Goal: Task Accomplishment & Management: Manage account settings

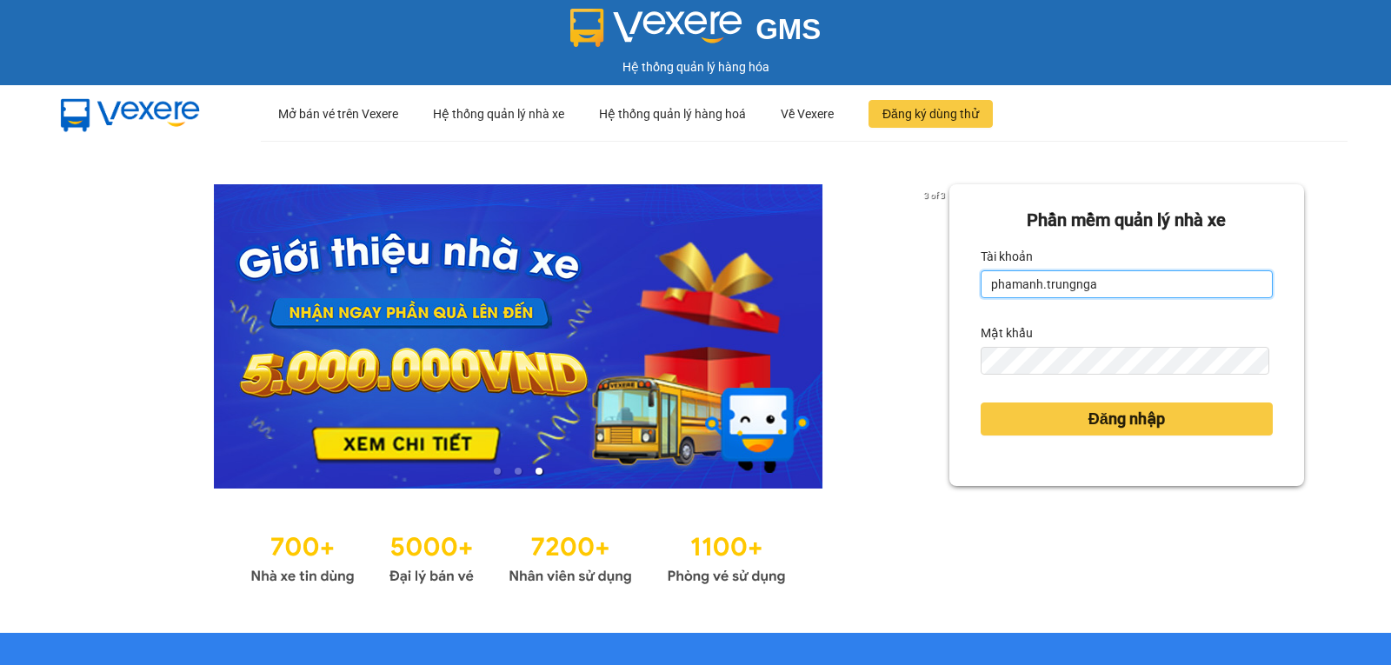
click at [1016, 282] on input "phamanh.trungnga" at bounding box center [1127, 284] width 292 height 28
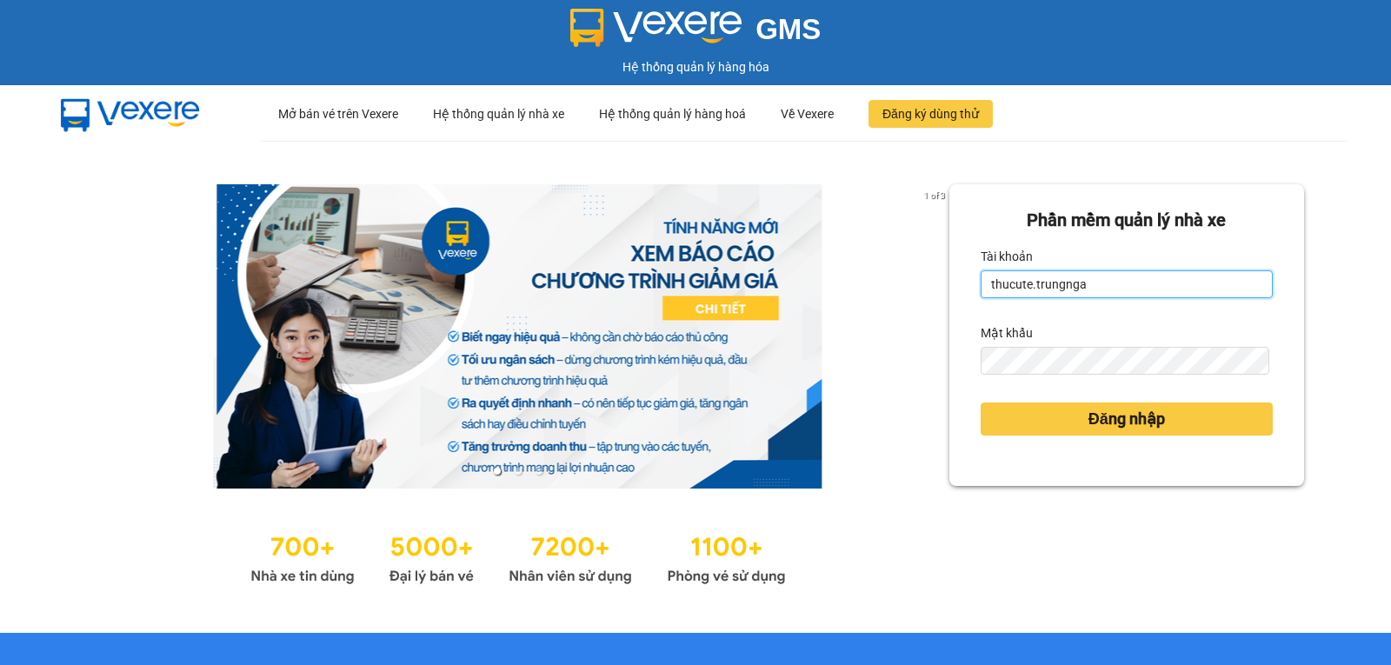
type input "thucute.trungnga"
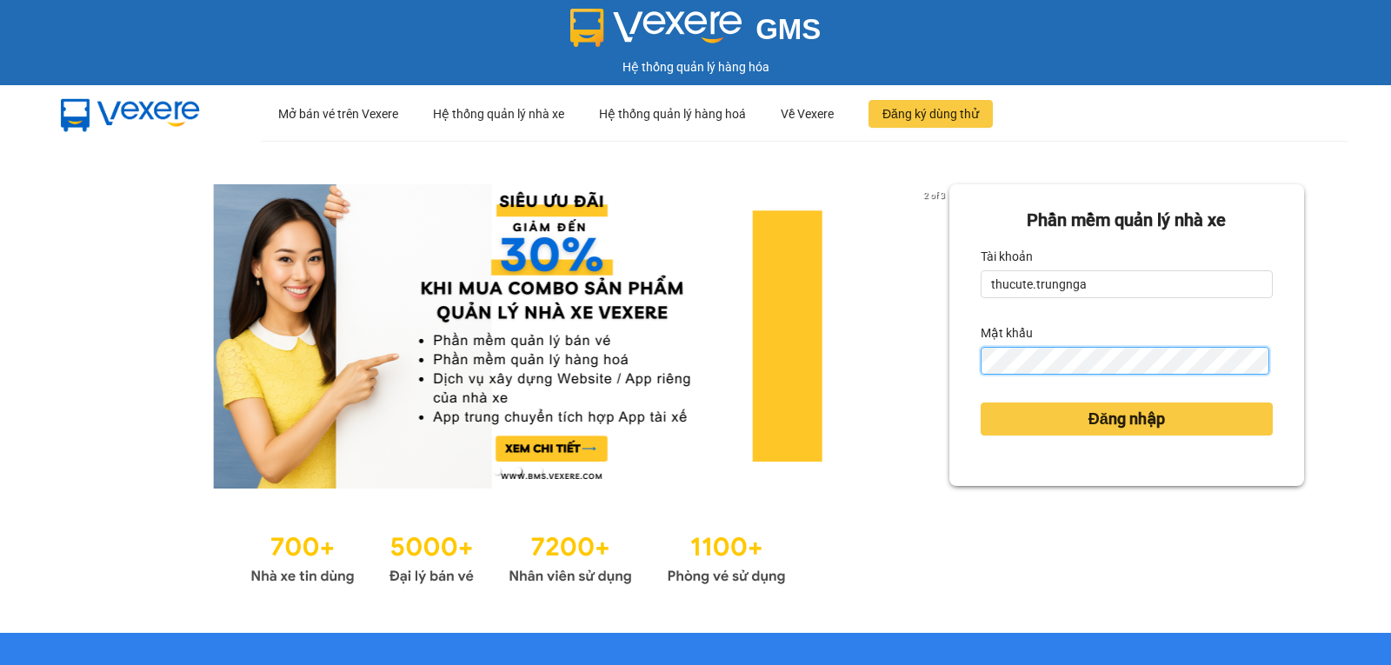
click at [981, 403] on button "Đăng nhập" at bounding box center [1127, 419] width 292 height 33
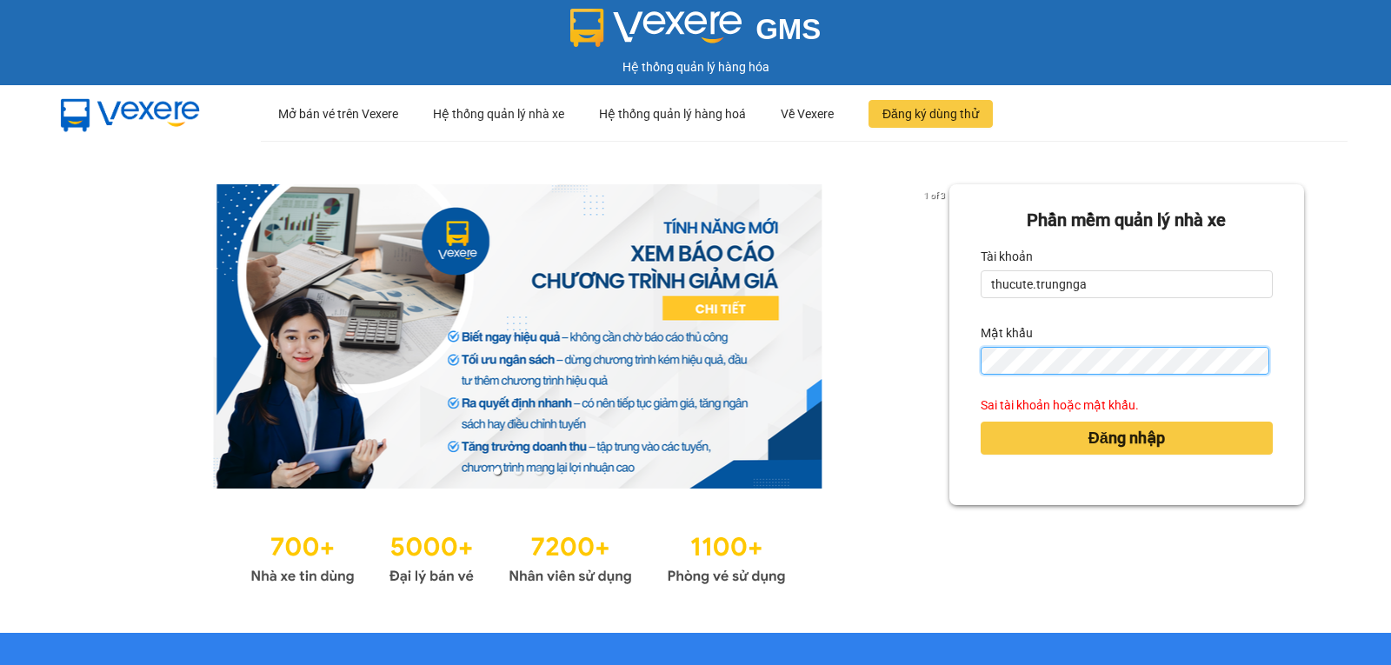
click at [981, 422] on button "Đăng nhập" at bounding box center [1127, 438] width 292 height 33
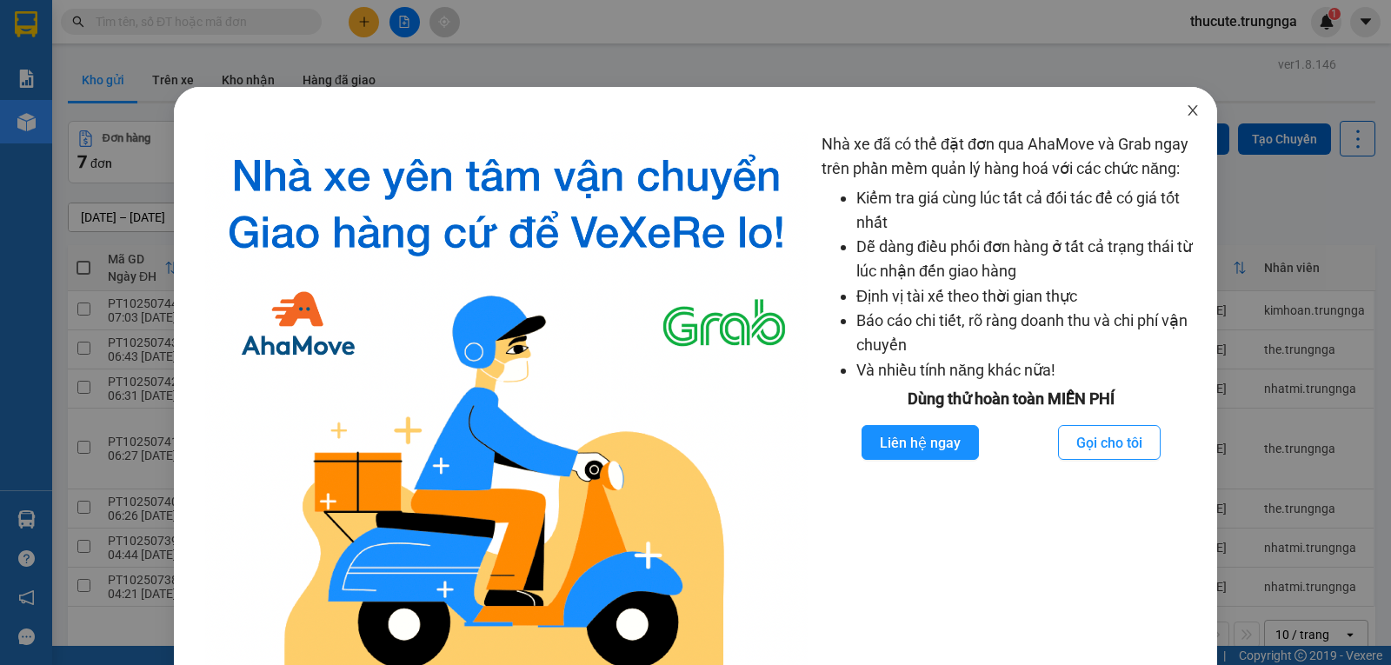
click at [1190, 113] on span "Close" at bounding box center [1193, 111] width 49 height 49
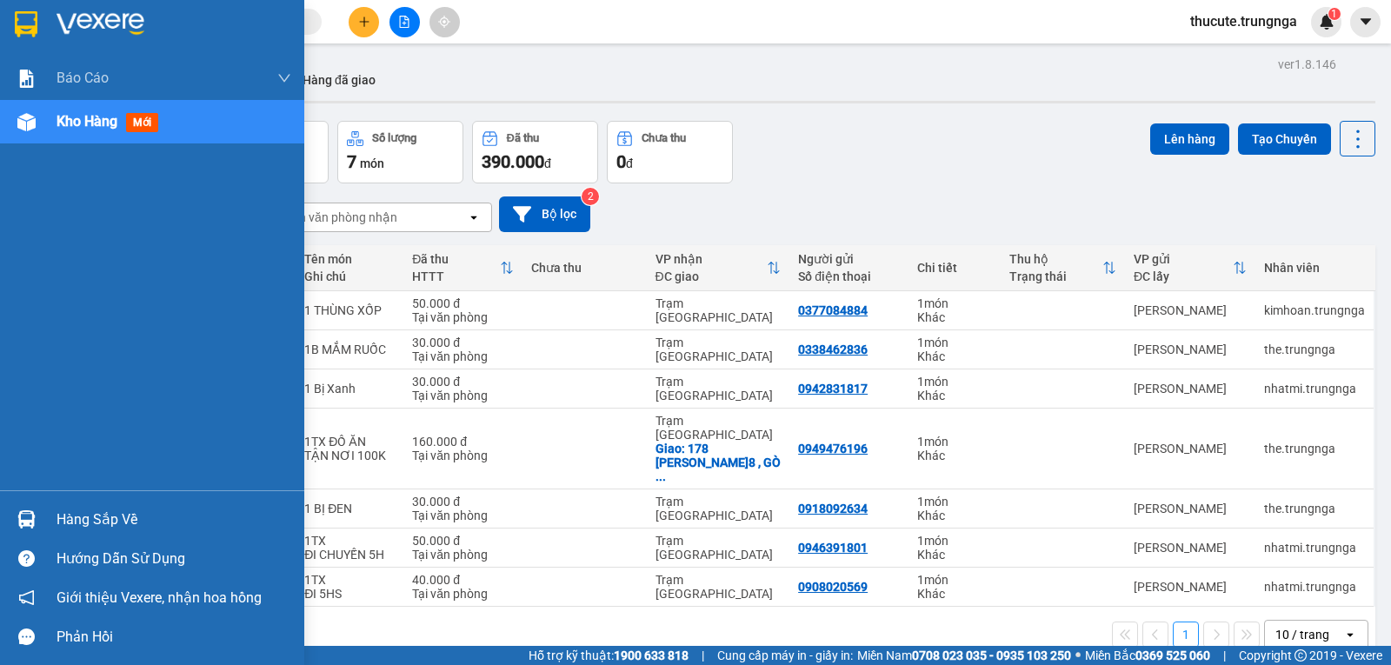
click at [94, 523] on div "Hàng sắp về" at bounding box center [174, 520] width 235 height 26
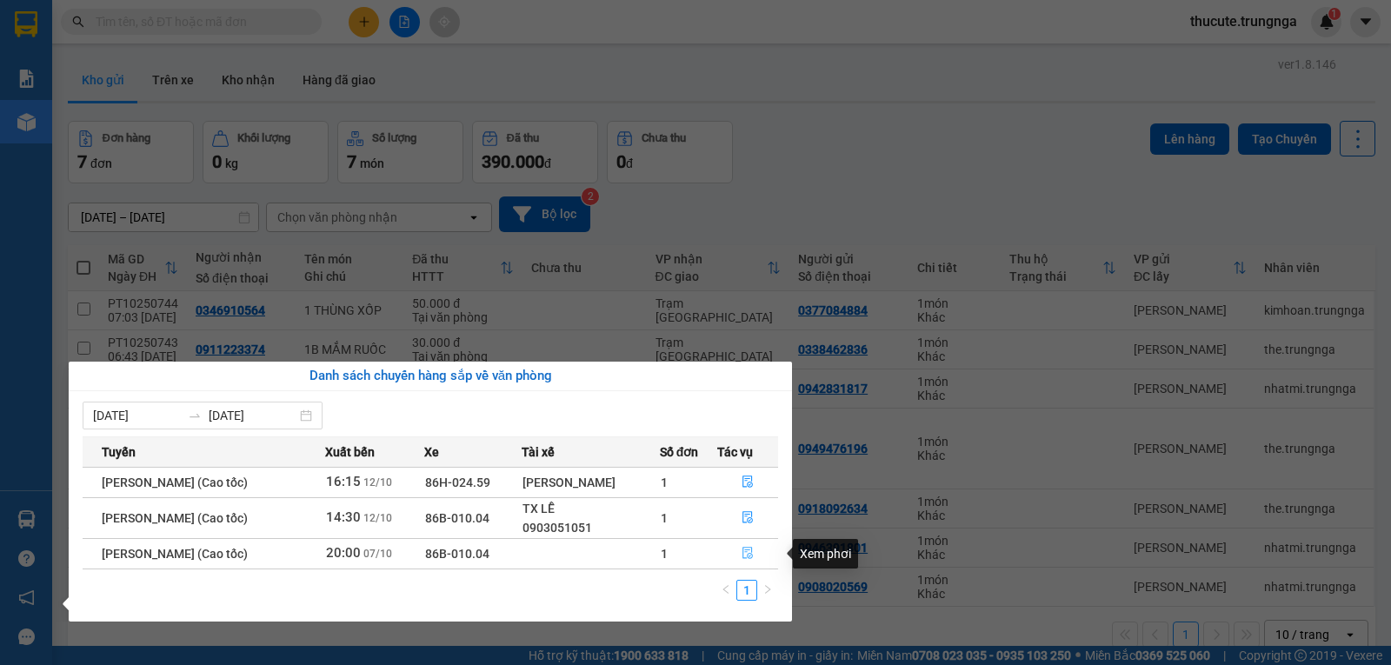
click at [745, 550] on icon "file-done" at bounding box center [748, 554] width 10 height 12
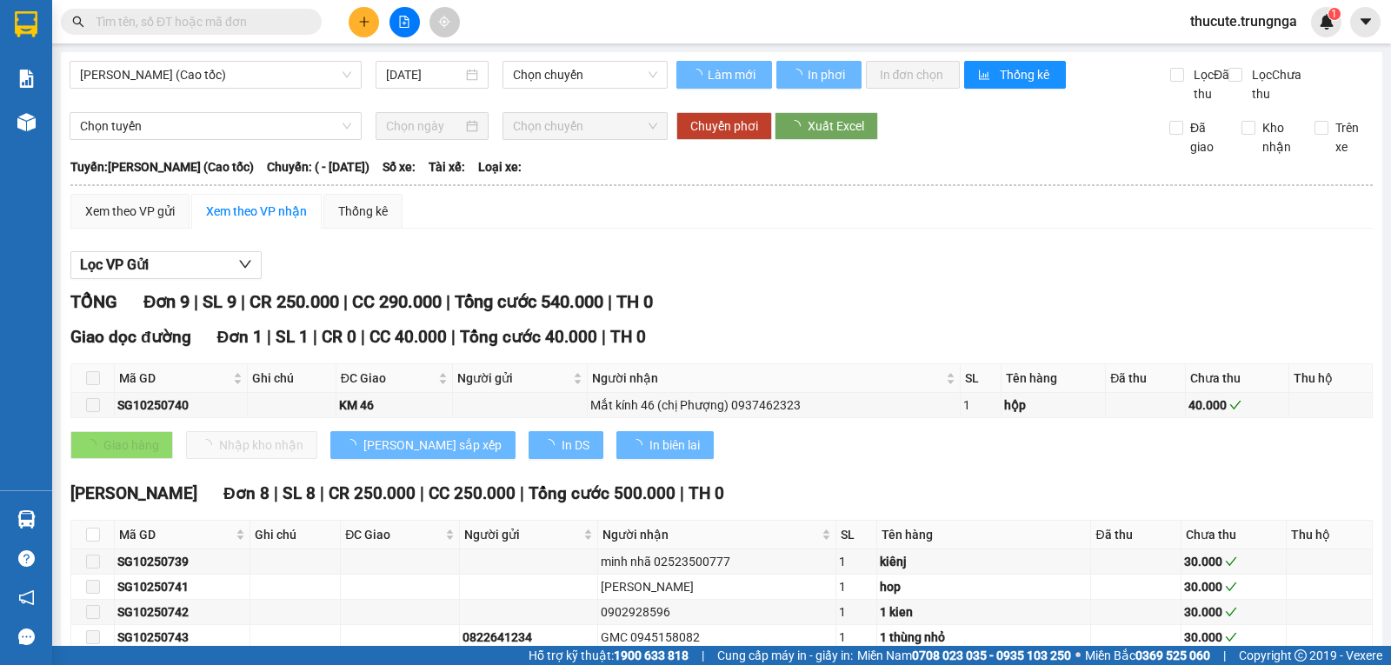
type input "[DATE]"
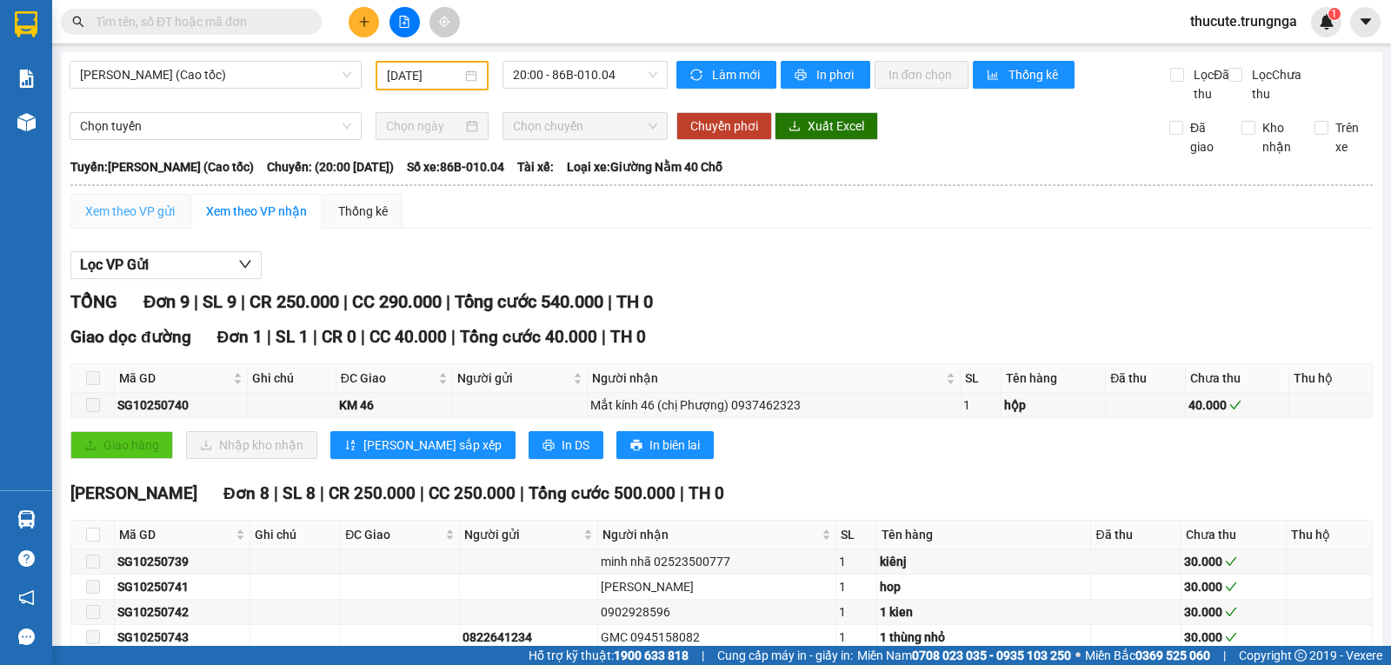
click at [166, 229] on div "Xem theo VP gửi" at bounding box center [129, 211] width 119 height 35
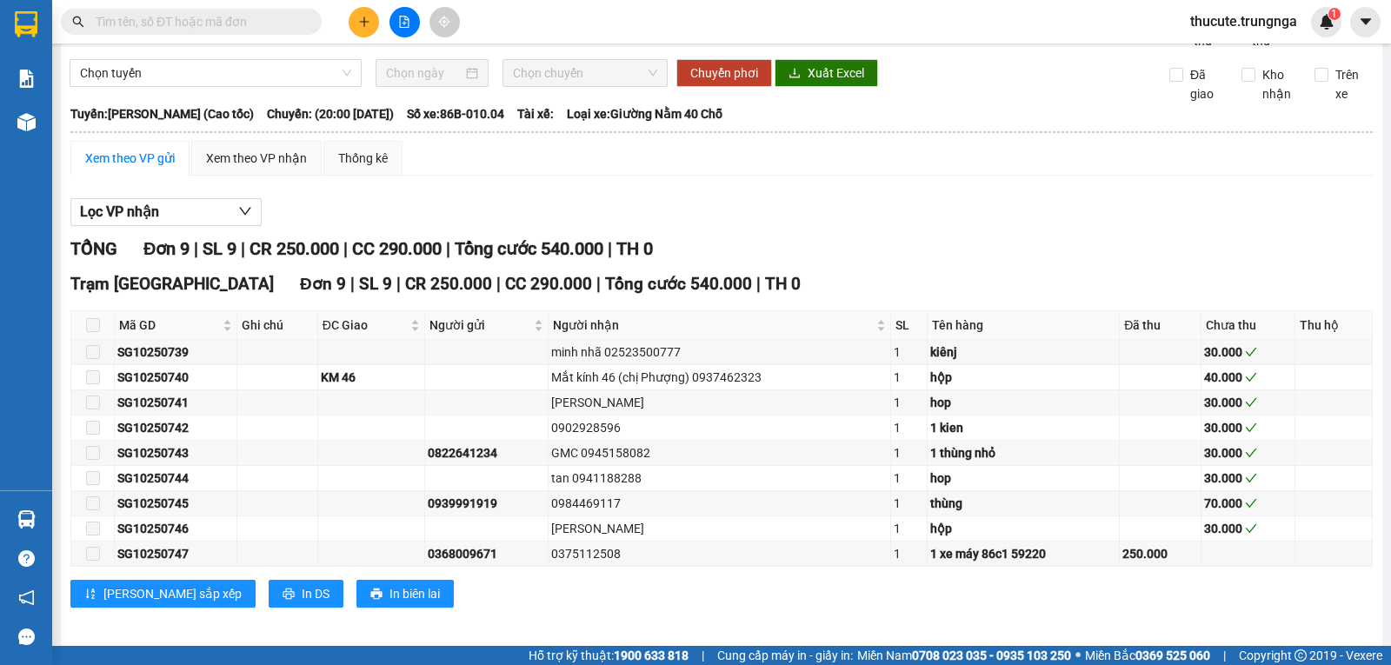
scroll to position [83, 0]
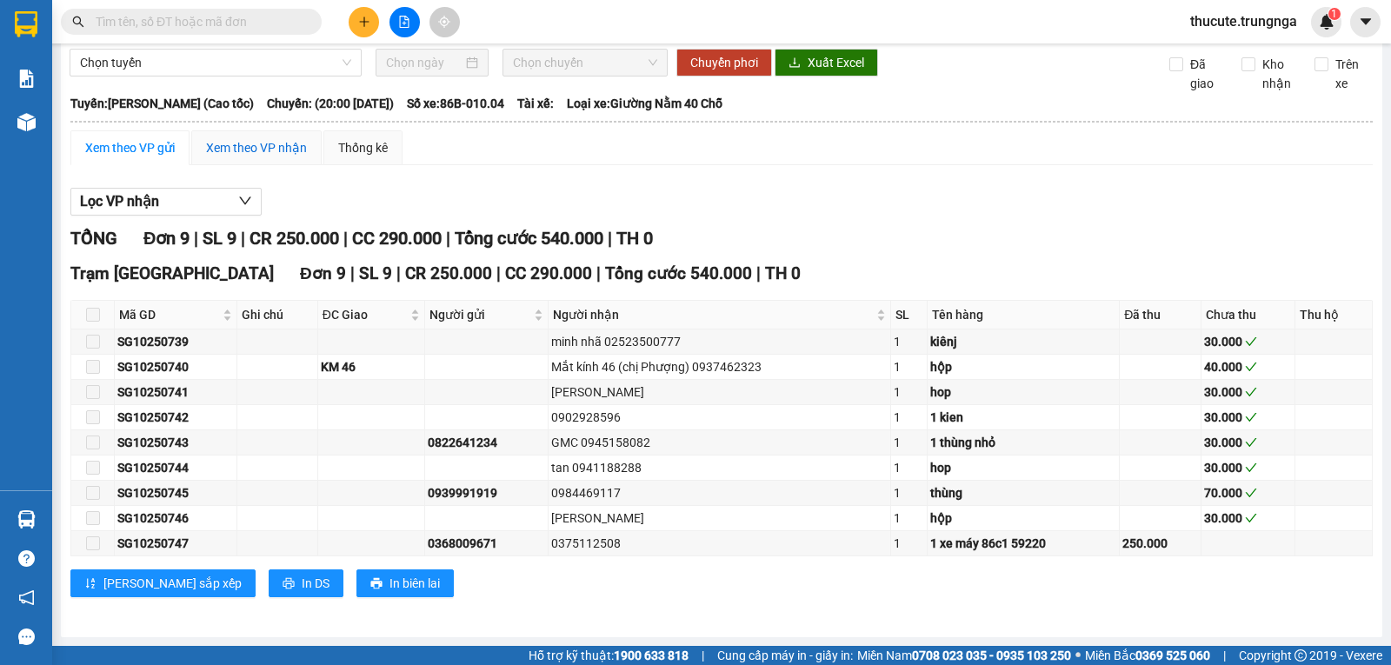
click at [232, 157] on div "Xem theo VP nhận" at bounding box center [256, 147] width 101 height 19
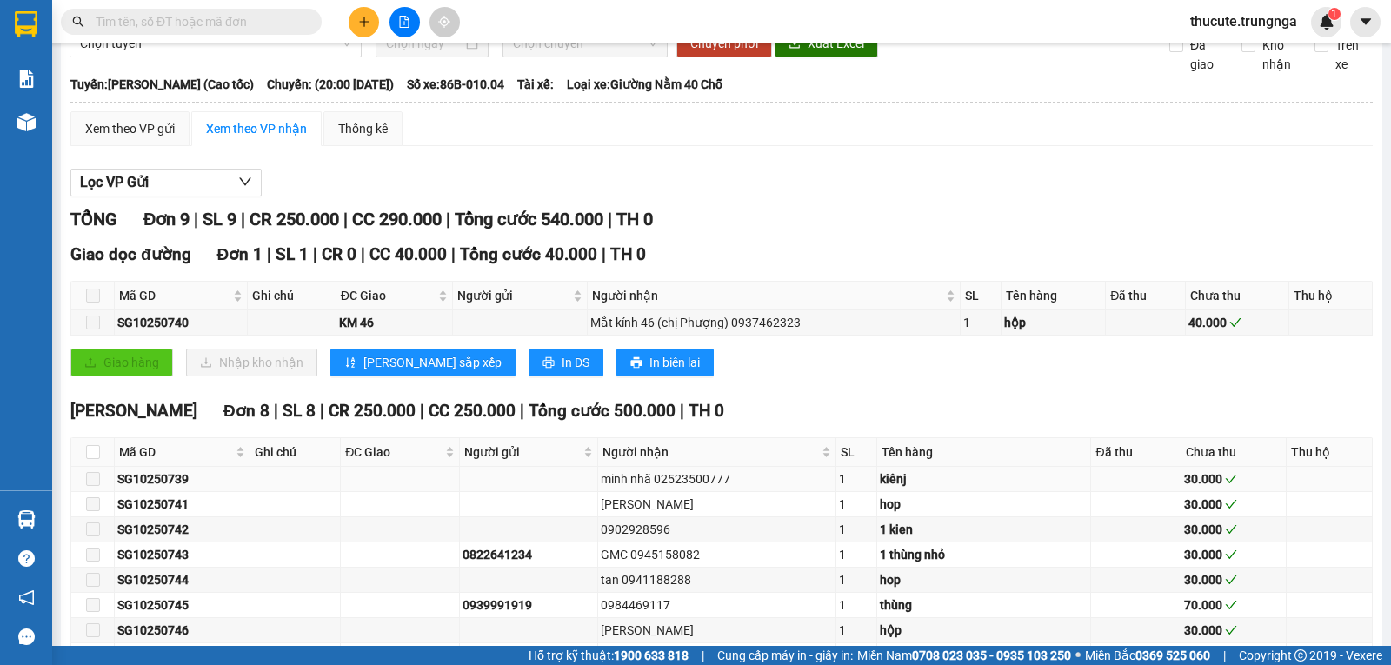
scroll to position [214, 0]
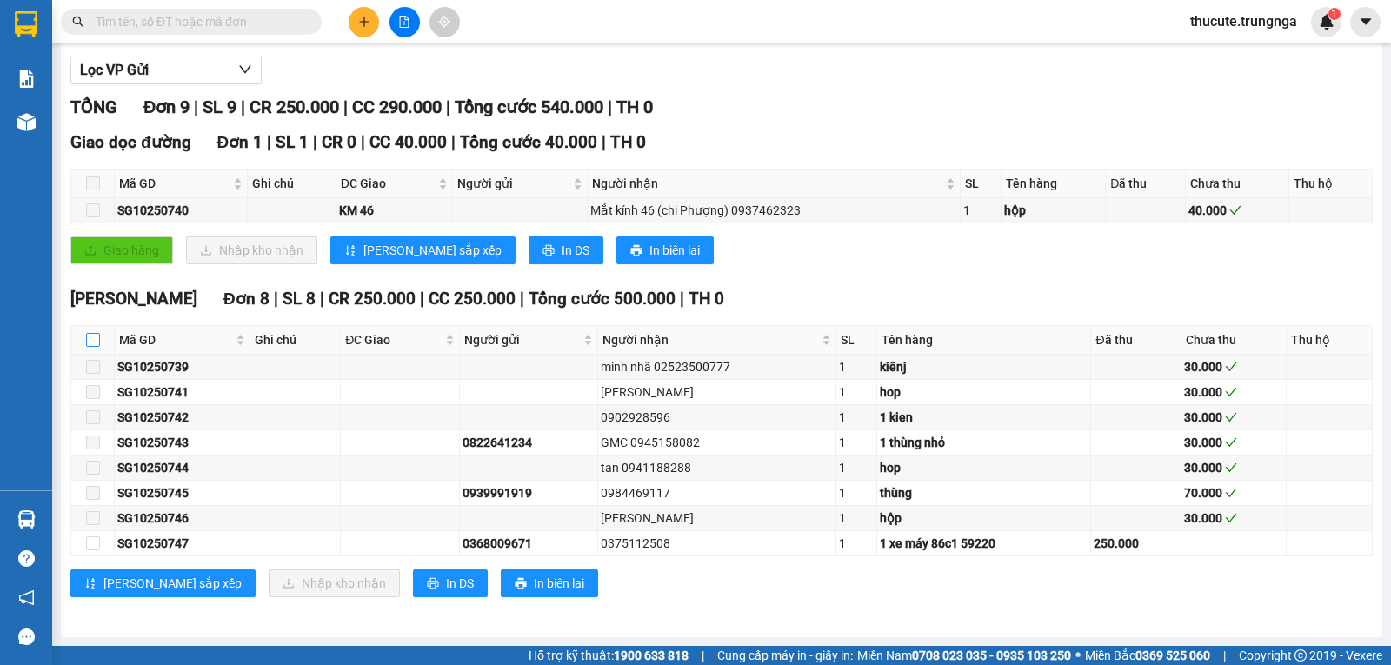
click at [88, 334] on input "checkbox" at bounding box center [93, 340] width 14 height 14
checkbox input "true"
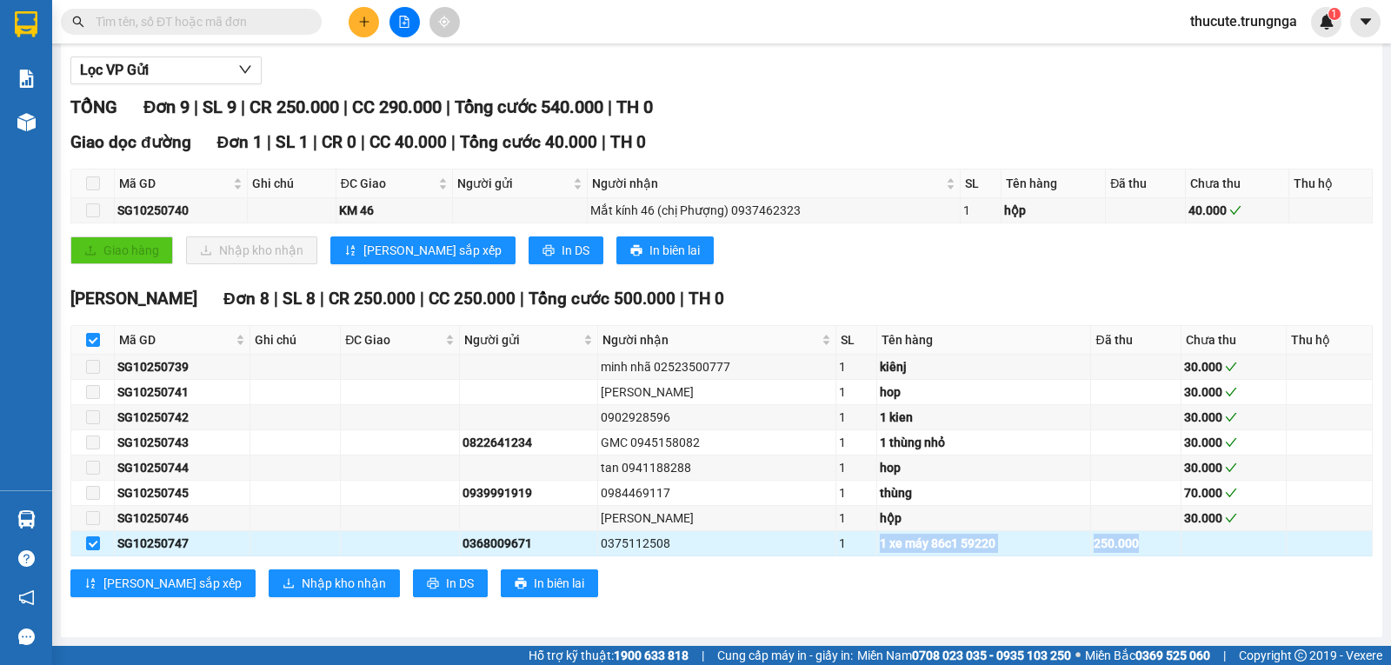
drag, startPoint x: 1132, startPoint y: 545, endPoint x: 838, endPoint y: 545, distance: 293.9
click at [838, 545] on tr "SG10250747 0368009671 0375112508 1 1 xe máy 86c1 59220 250.000" at bounding box center [722, 543] width 1302 height 25
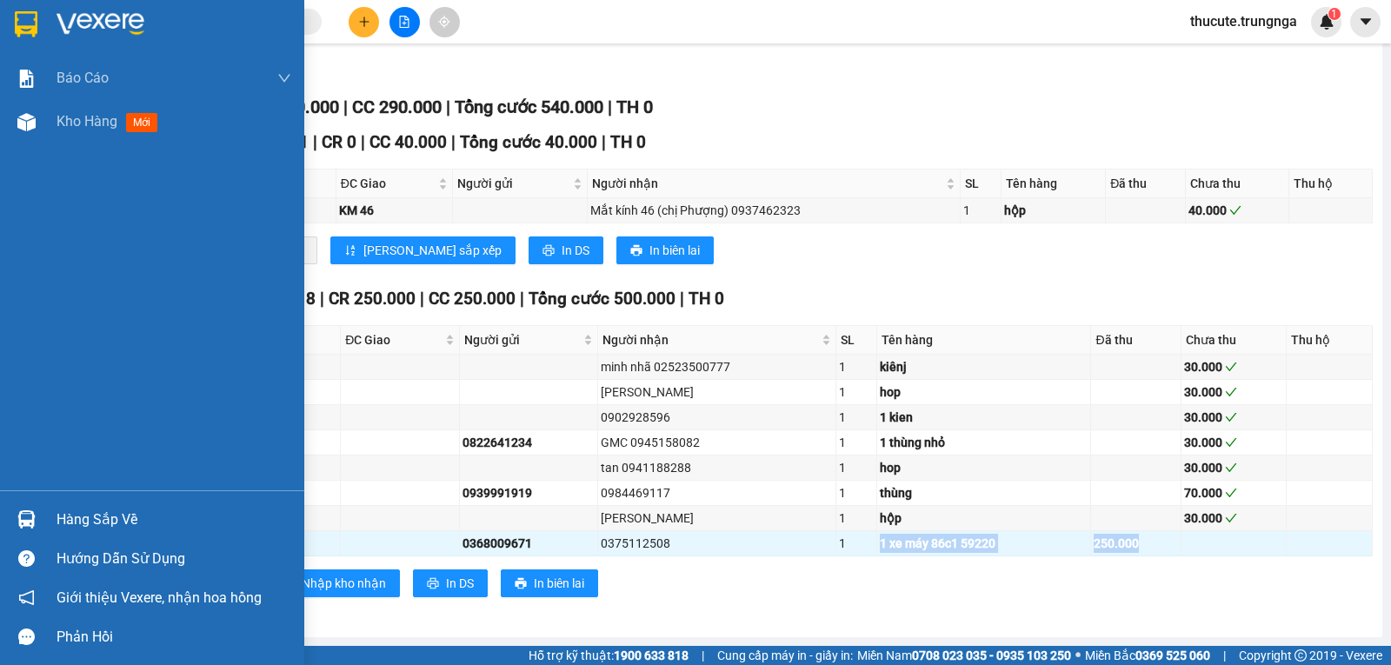
click at [81, 518] on div "Hàng sắp về" at bounding box center [174, 520] width 235 height 26
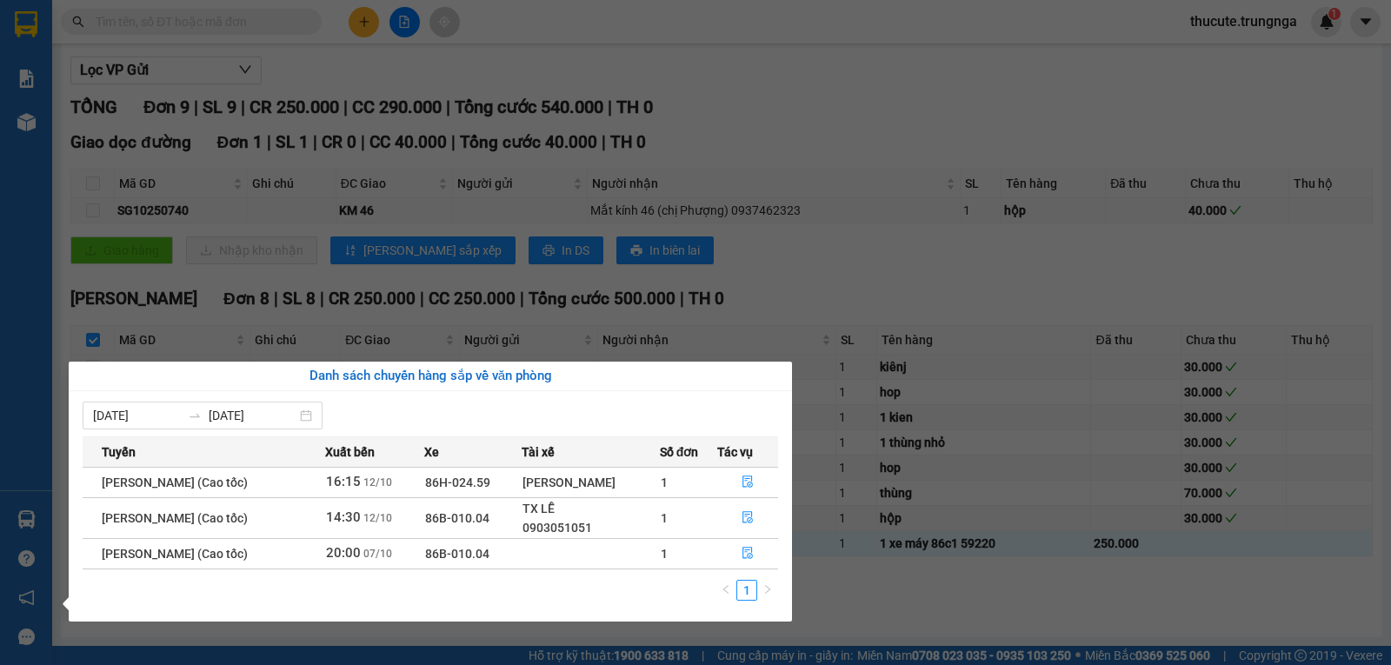
click at [857, 249] on section "Kết quả tìm kiếm ( 0 ) Bộ lọc No Data thucute.trungnga 1 Báo cáo Báo cáo dòng t…" at bounding box center [695, 332] width 1391 height 665
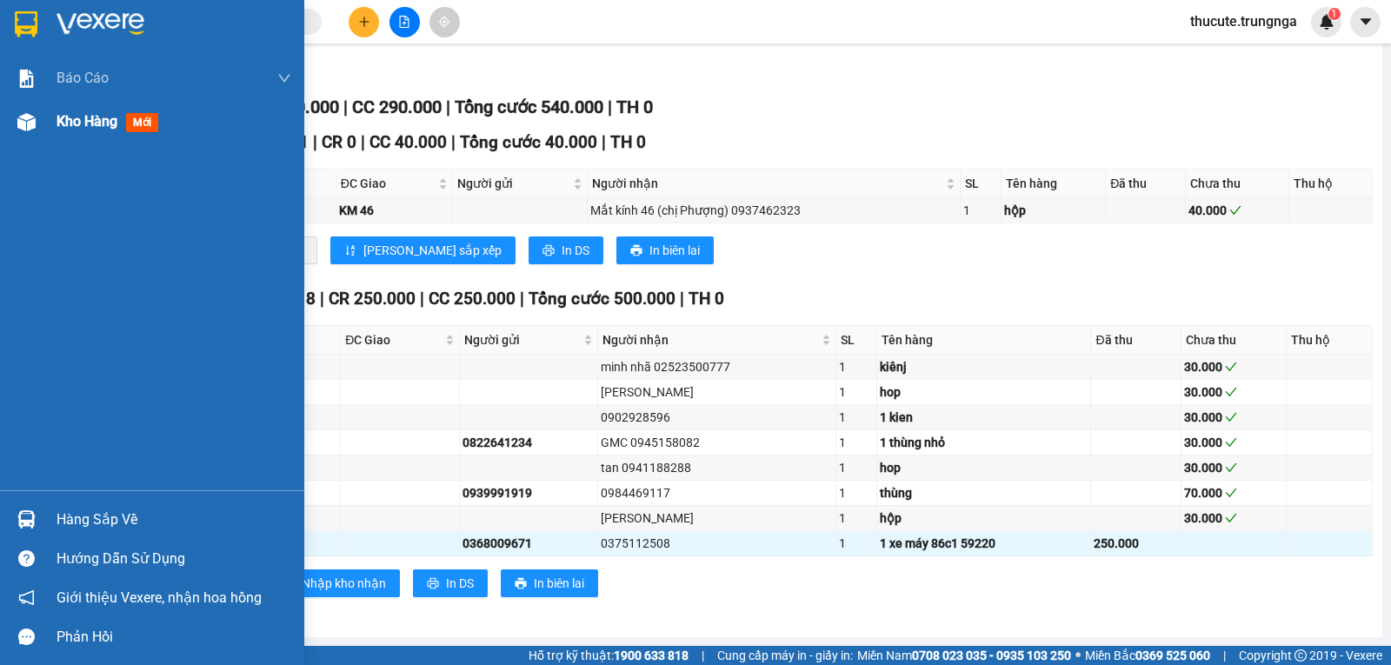
click at [66, 134] on div "Kho hàng mới" at bounding box center [174, 121] width 235 height 43
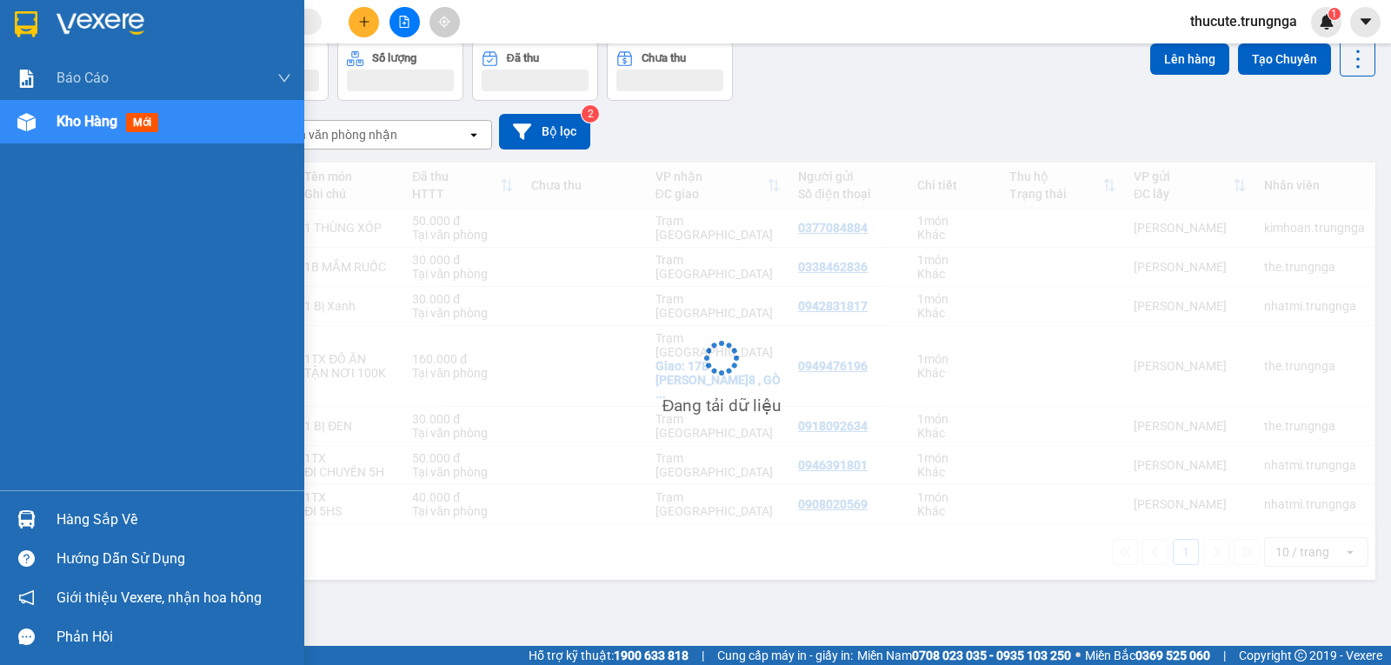
scroll to position [80, 0]
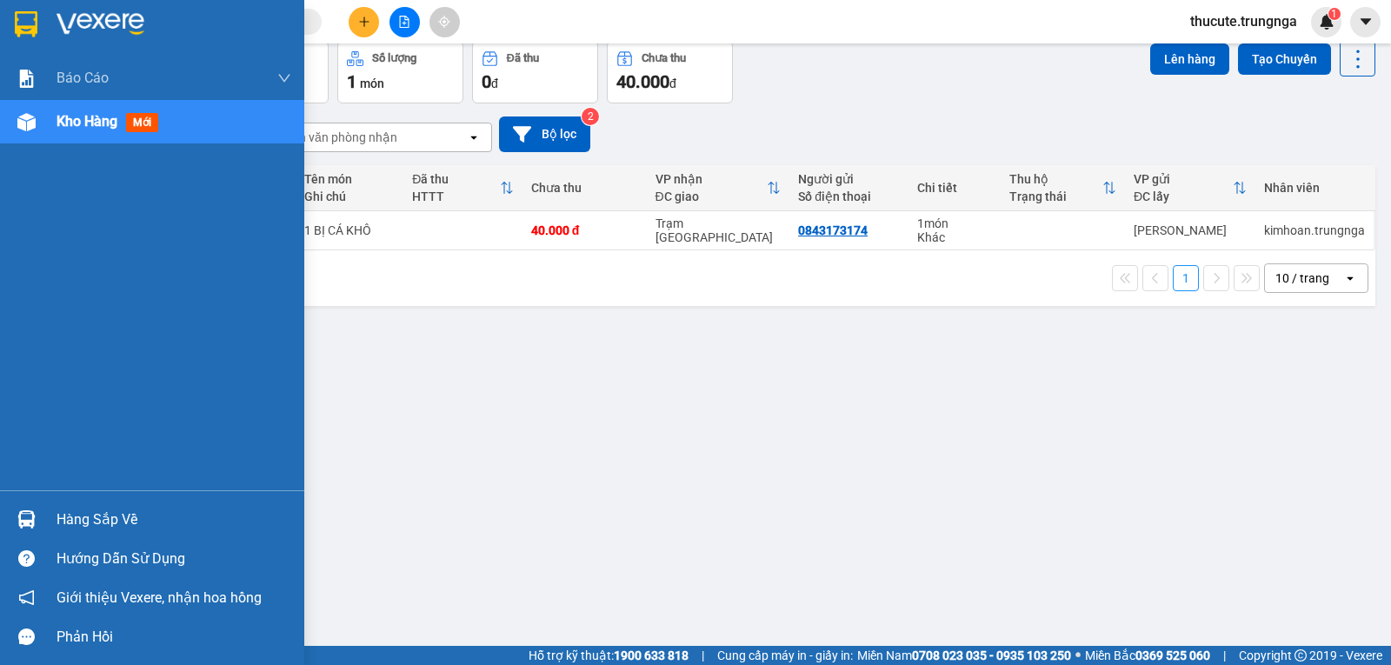
click at [73, 501] on div "Hàng sắp về" at bounding box center [152, 519] width 304 height 39
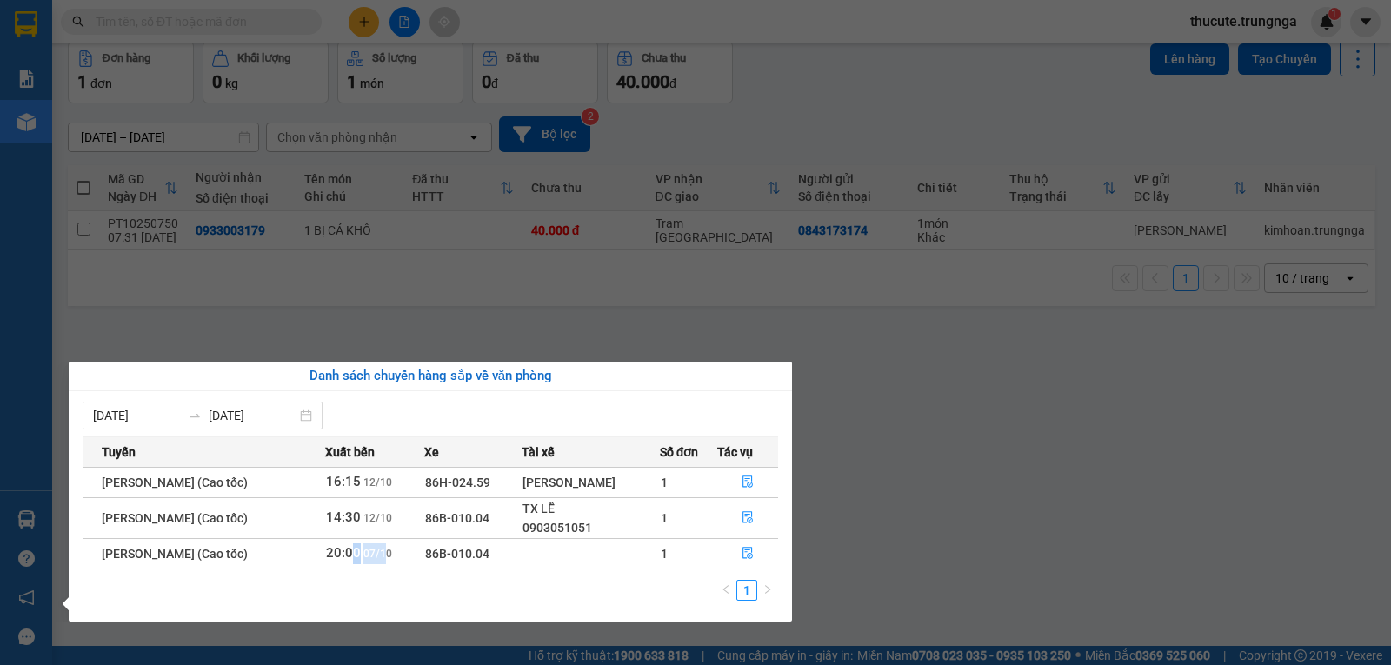
drag, startPoint x: 397, startPoint y: 555, endPoint x: 452, endPoint y: 589, distance: 65.2
click at [424, 555] on td "20:00 [DATE]" at bounding box center [374, 553] width 99 height 30
click at [455, 591] on div "1" at bounding box center [431, 595] width 696 height 31
click at [748, 520] on icon "file-done" at bounding box center [748, 517] width 12 height 12
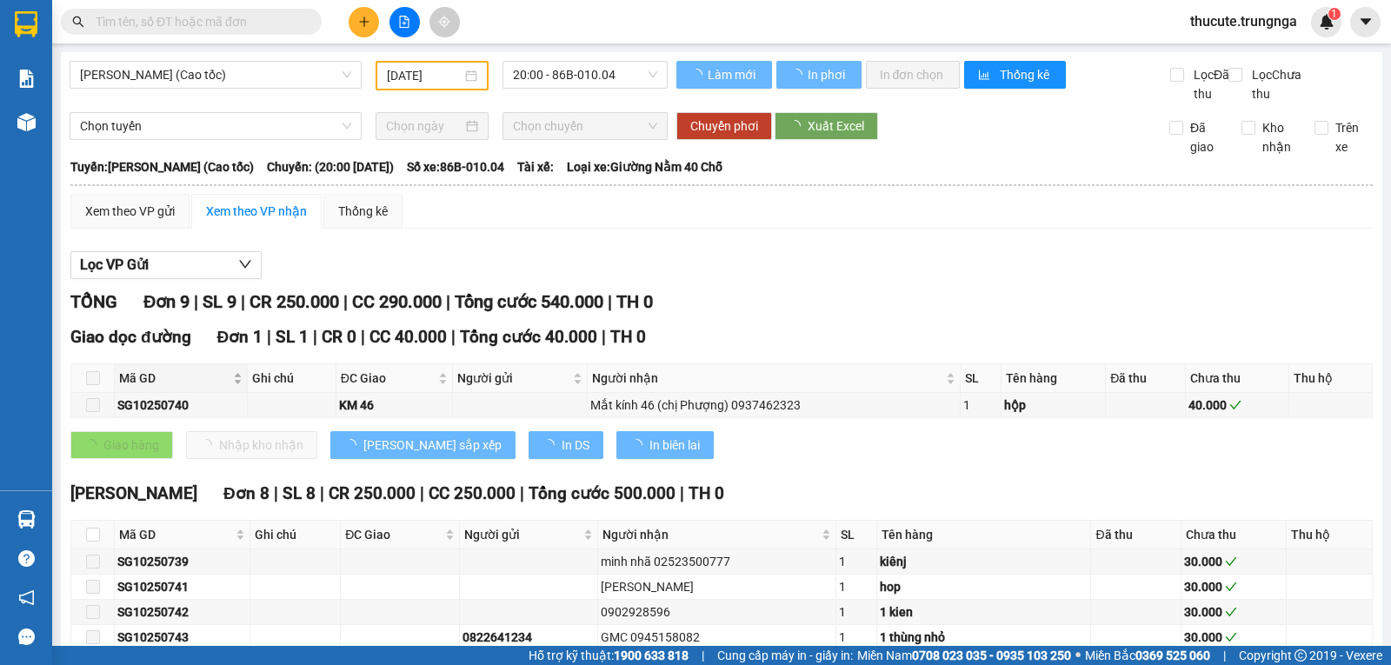
type input "[DATE]"
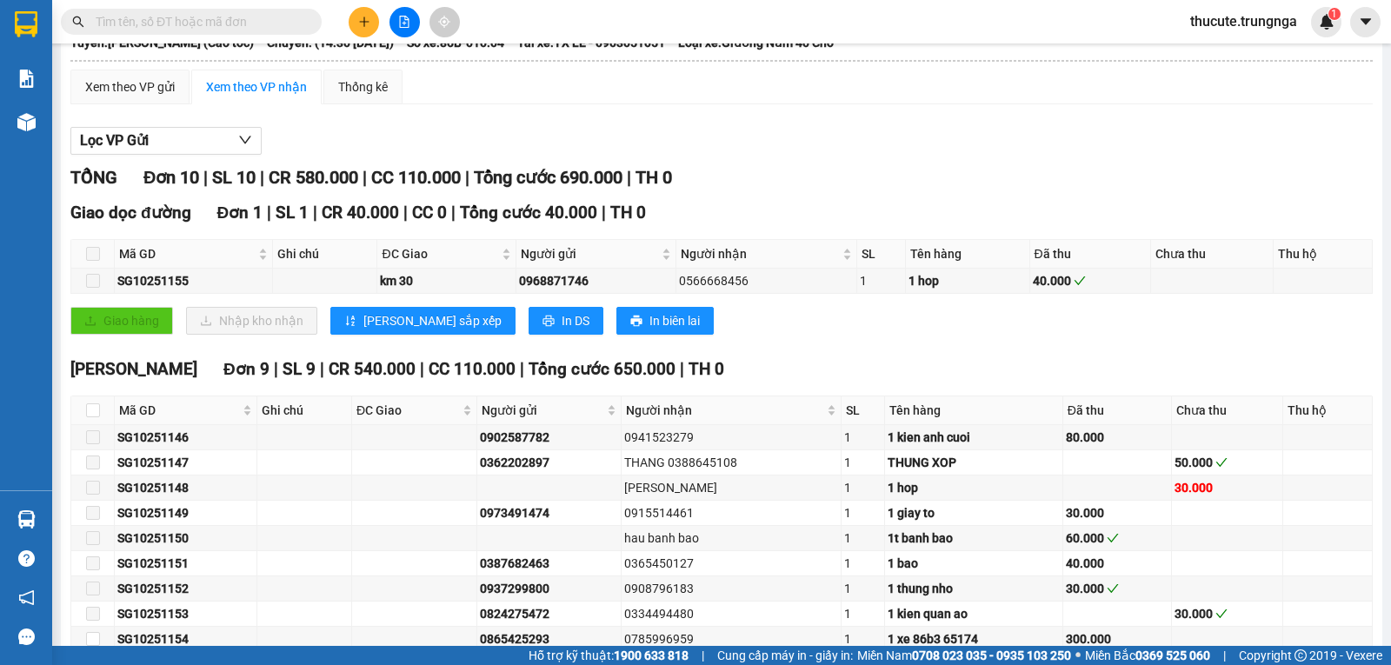
scroll to position [239, 0]
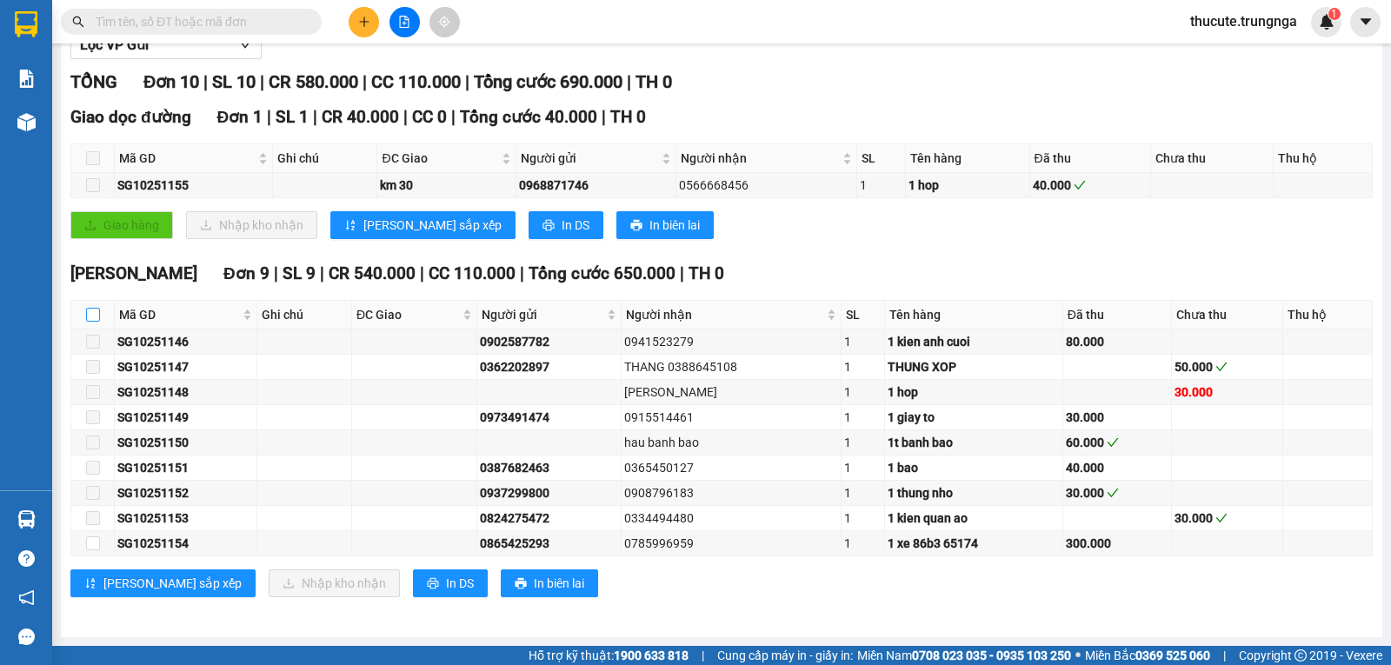
click at [99, 311] on input "checkbox" at bounding box center [93, 315] width 14 height 14
checkbox input "true"
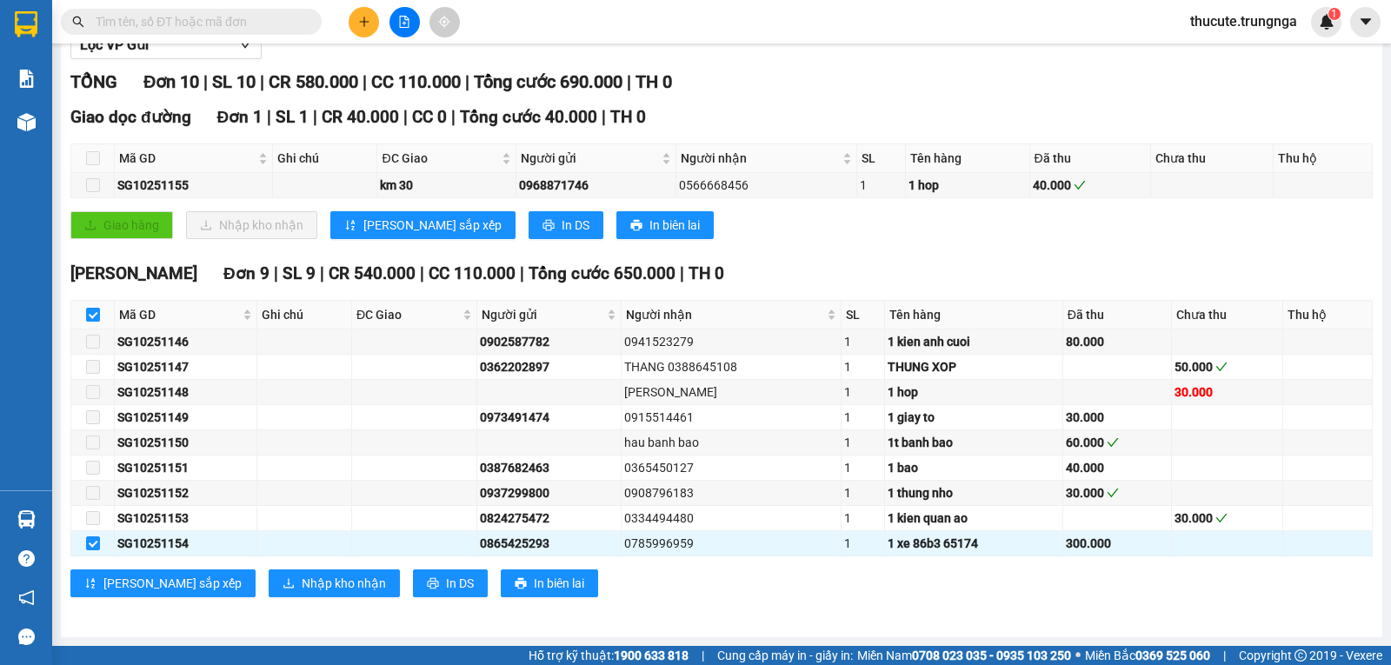
click at [99, 311] on input "checkbox" at bounding box center [93, 315] width 14 height 14
checkbox input "false"
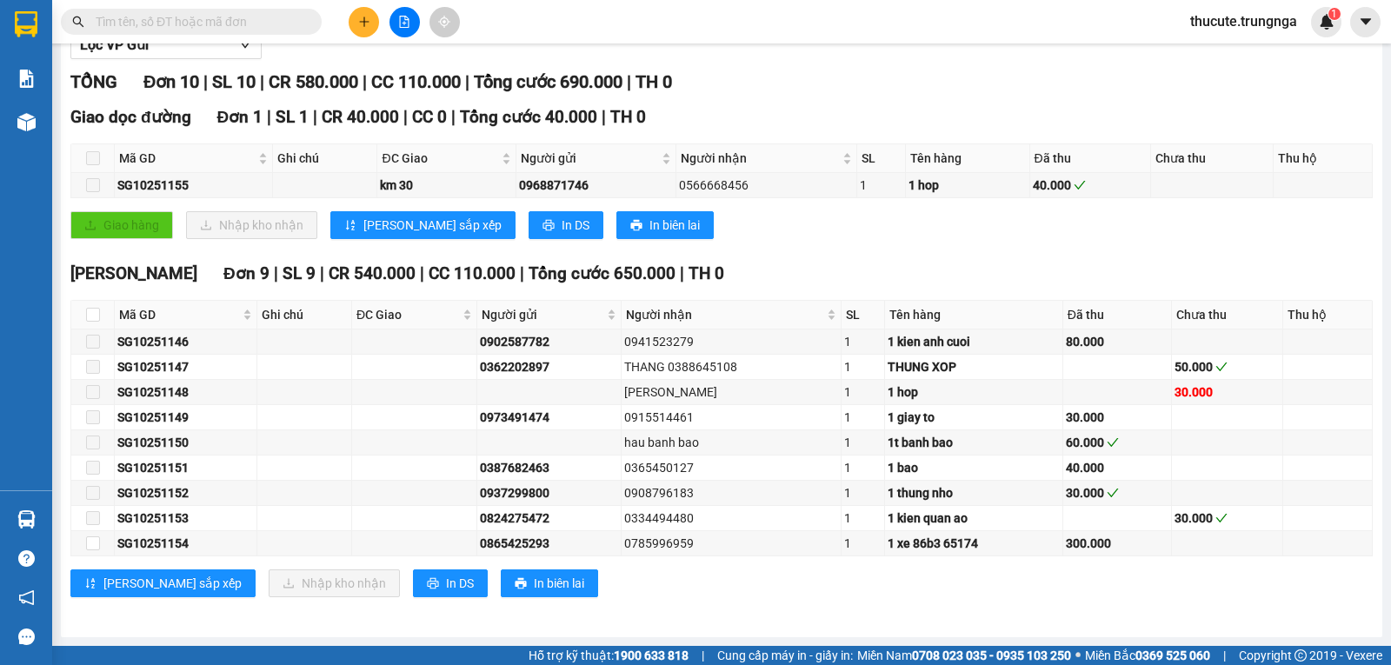
click at [1085, 169] on th "Đã thu" at bounding box center [1090, 158] width 121 height 29
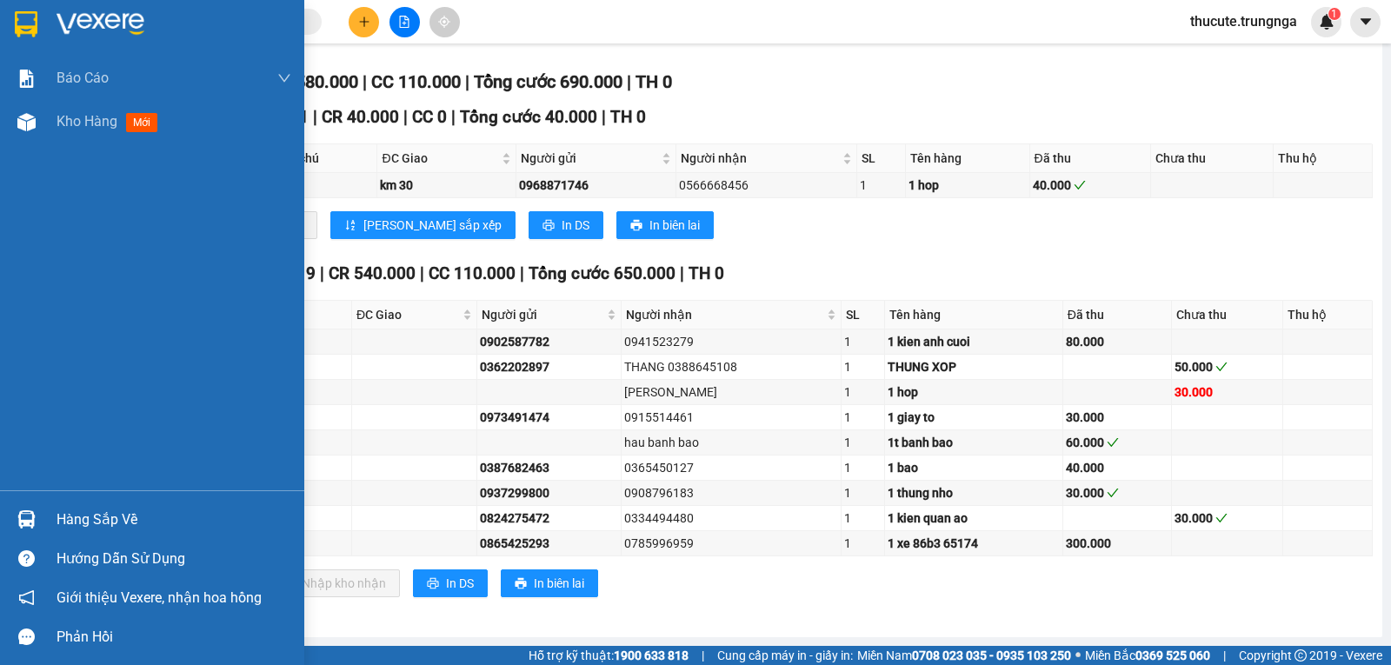
click at [56, 506] on div "Hàng sắp về" at bounding box center [152, 519] width 304 height 39
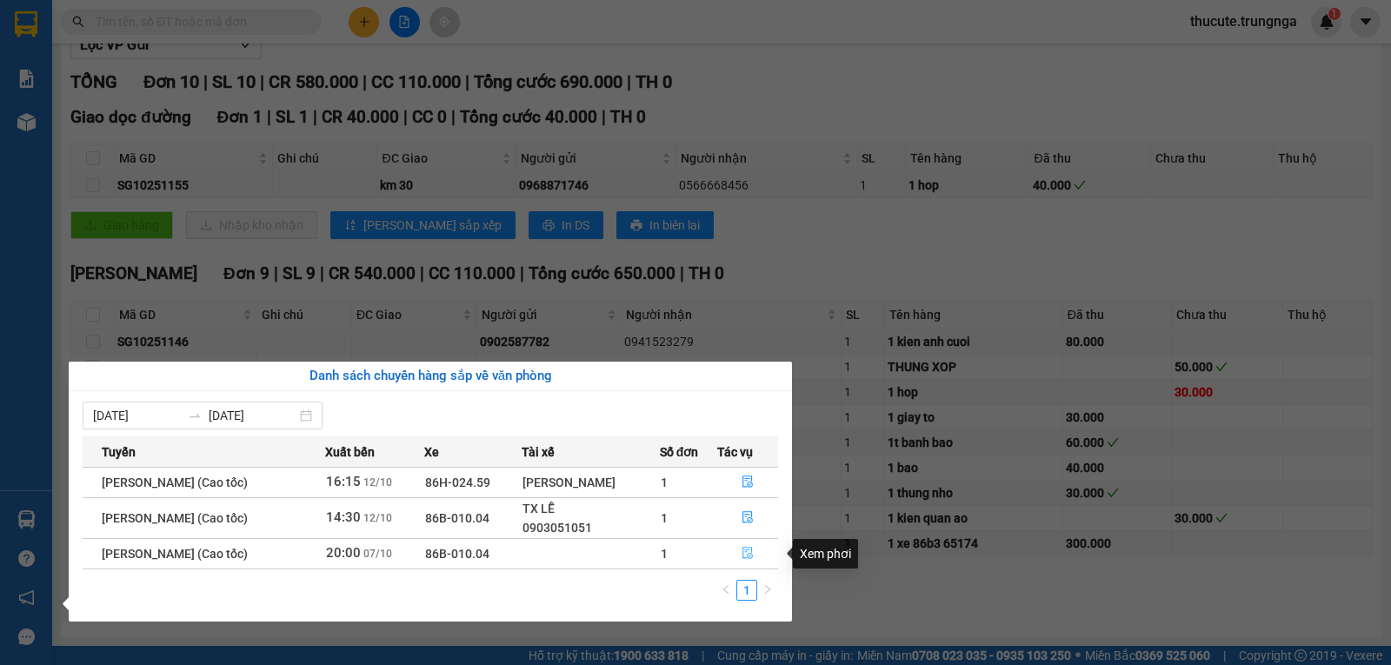
click at [737, 550] on button "button" at bounding box center [747, 554] width 59 height 28
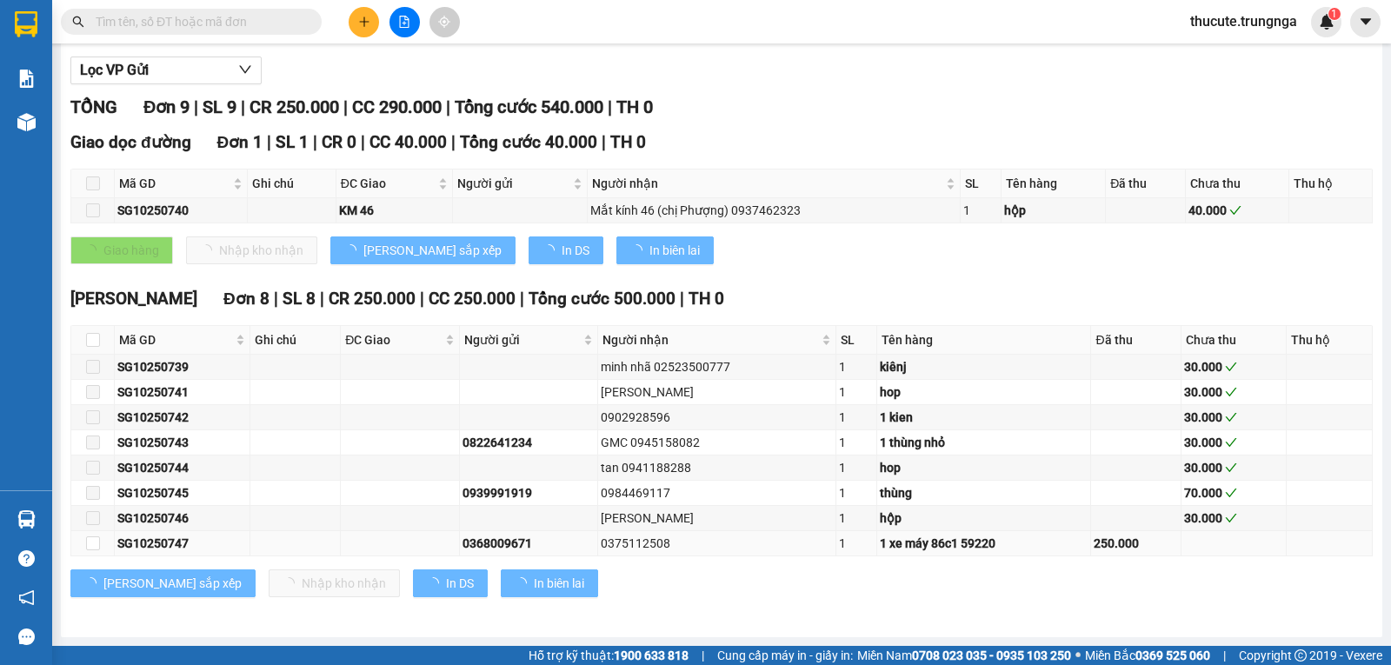
type input "[DATE]"
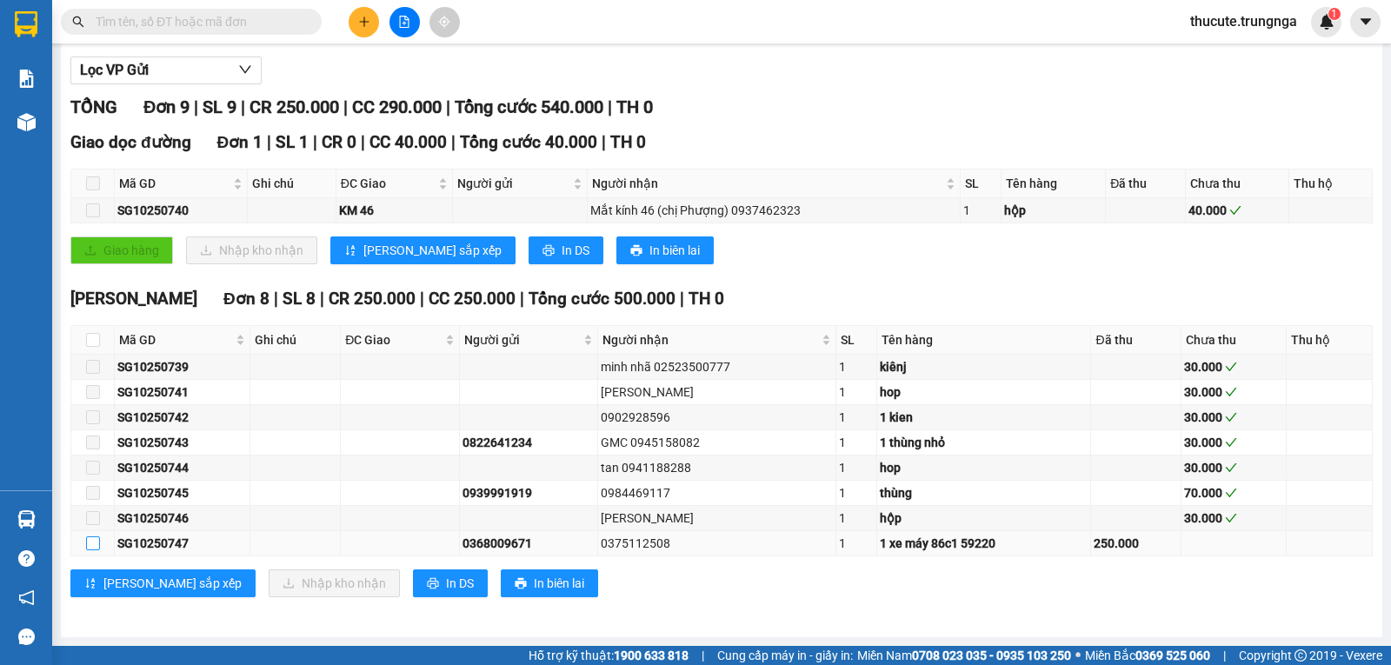
click at [95, 545] on input "checkbox" at bounding box center [93, 544] width 14 height 14
checkbox input "true"
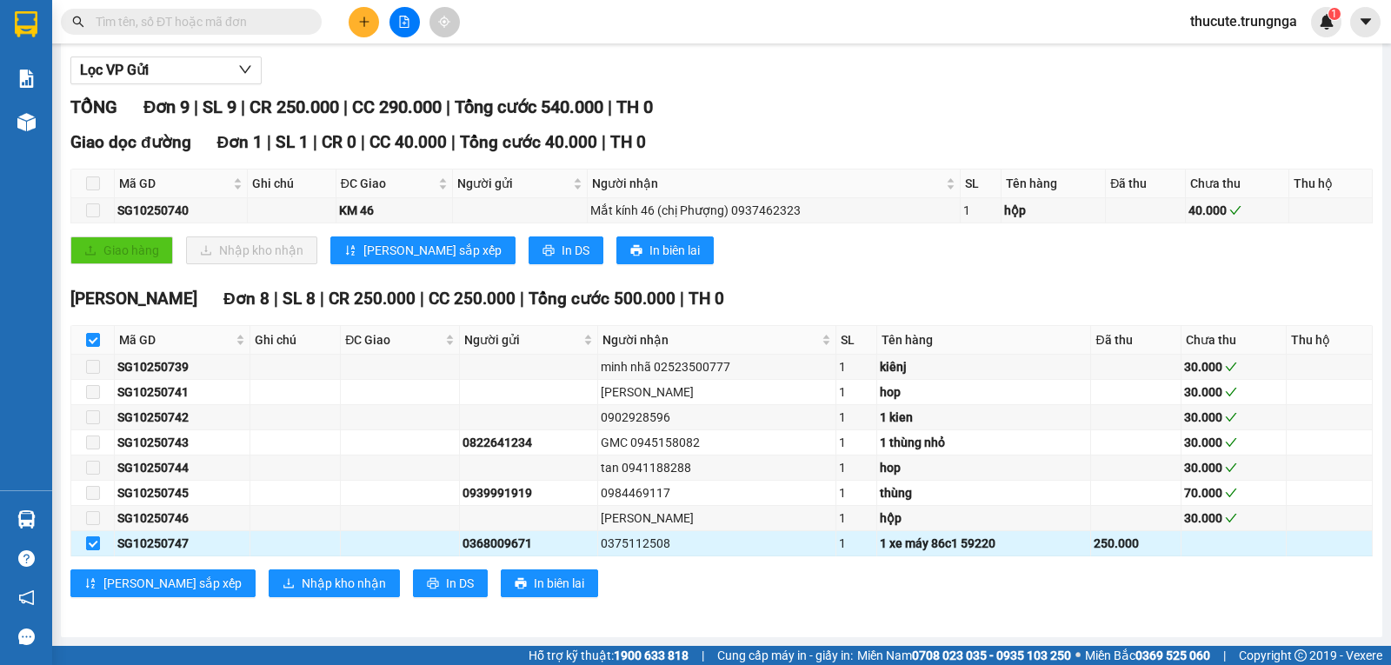
click at [94, 545] on input "checkbox" at bounding box center [93, 544] width 14 height 14
checkbox input "false"
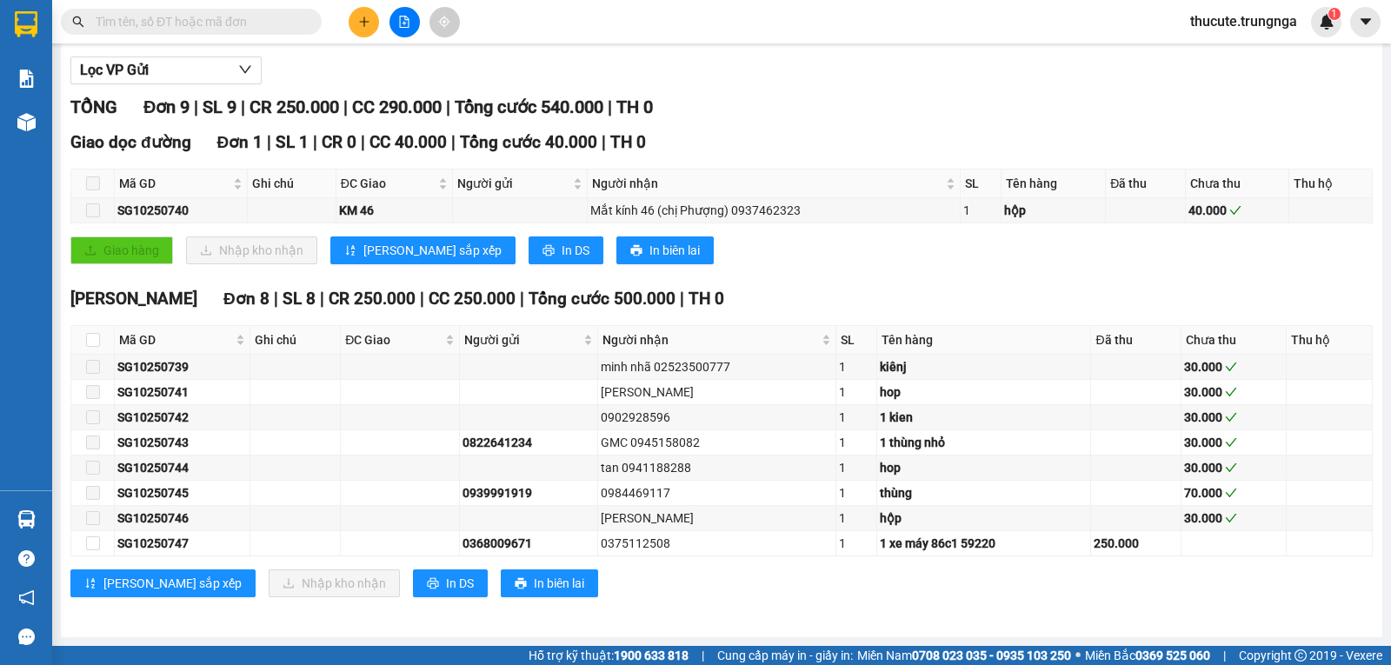
click at [800, 231] on div "Giao dọc đường Đơn 1 | SL 1 | CR 0 | CC 40.000 | Tổng cước 40.000 | TH 0 Mã GD …" at bounding box center [721, 204] width 1303 height 148
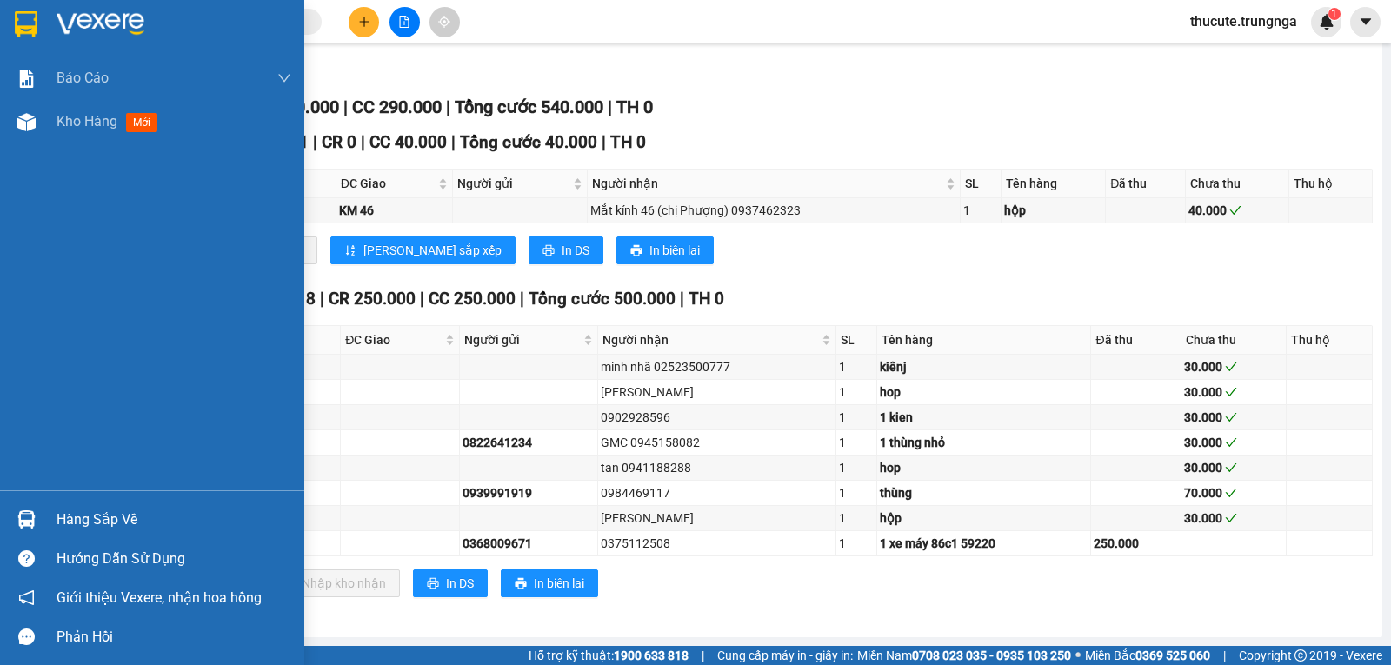
click at [81, 508] on div "Hàng sắp về" at bounding box center [174, 520] width 235 height 26
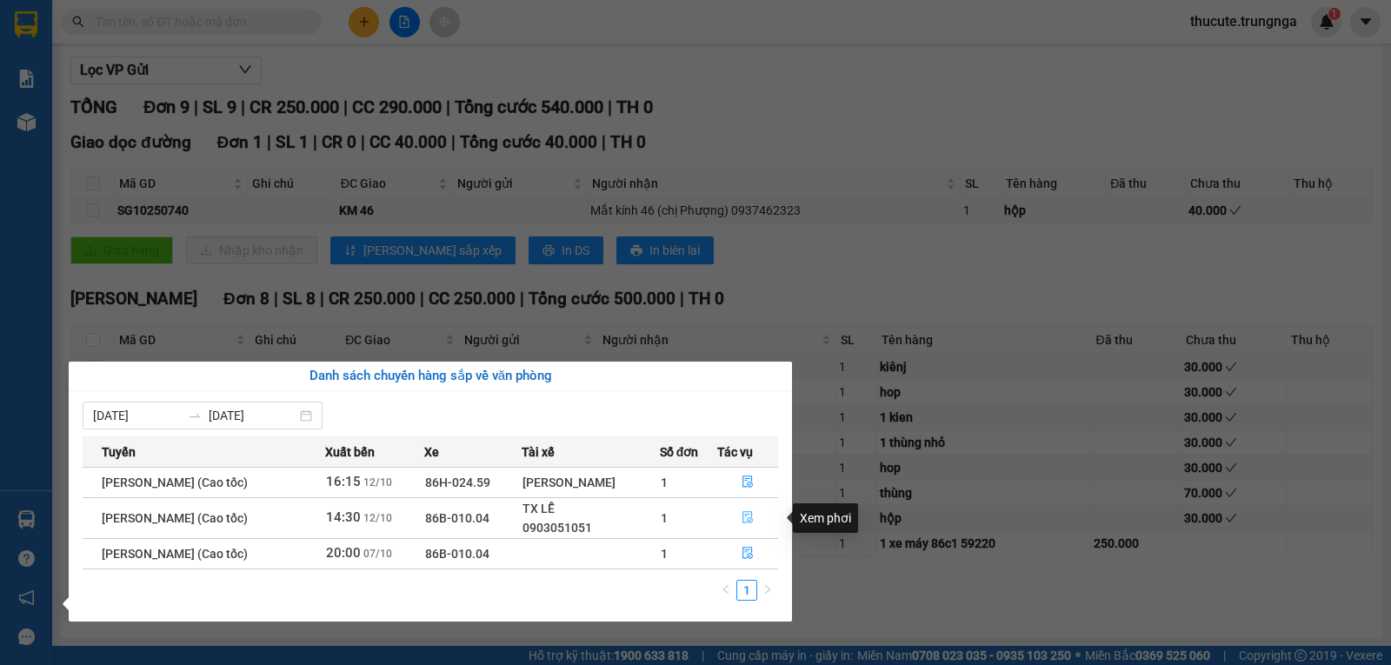
click at [747, 513] on icon "file-done" at bounding box center [748, 517] width 12 height 12
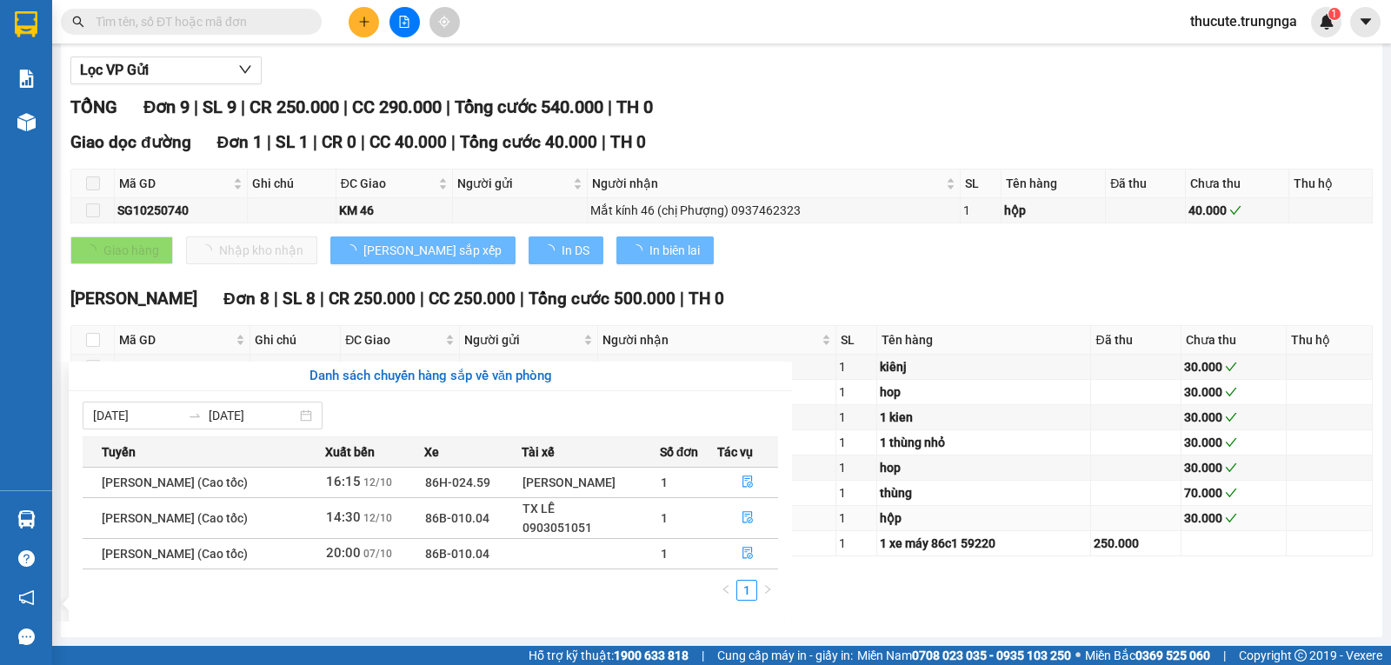
type input "[DATE]"
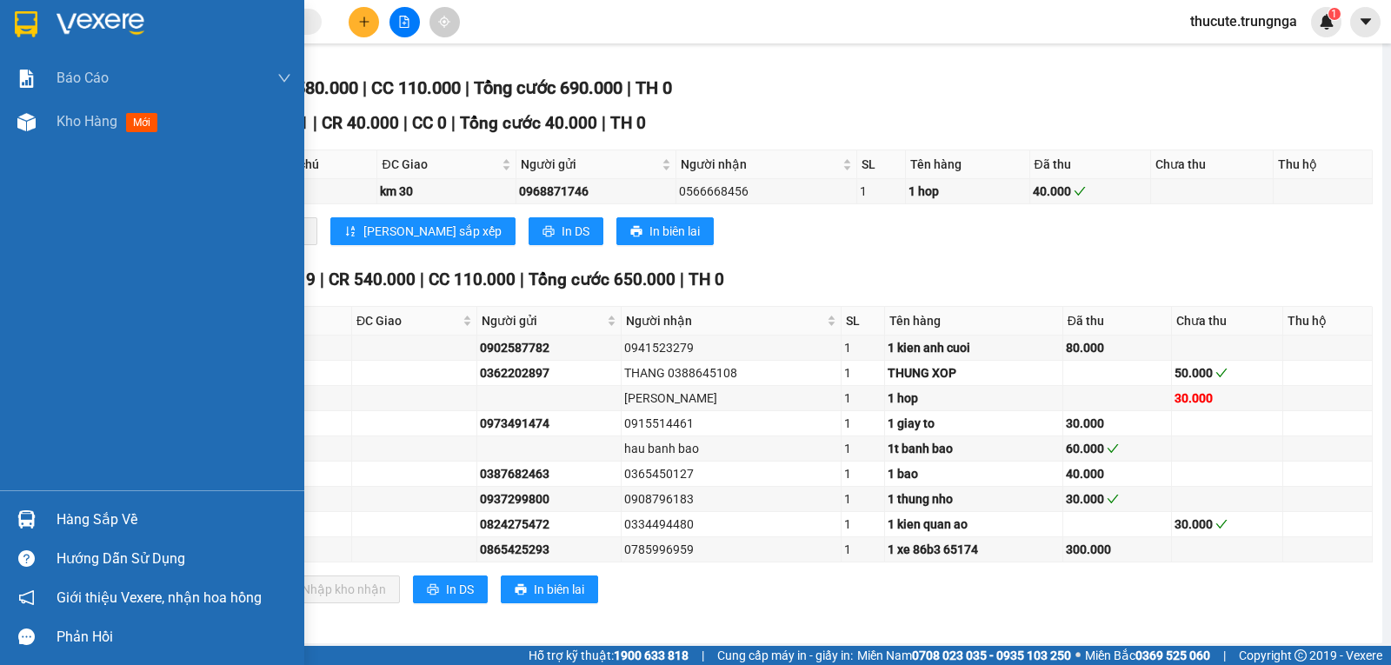
click at [107, 528] on div "Hàng sắp về" at bounding box center [174, 520] width 235 height 26
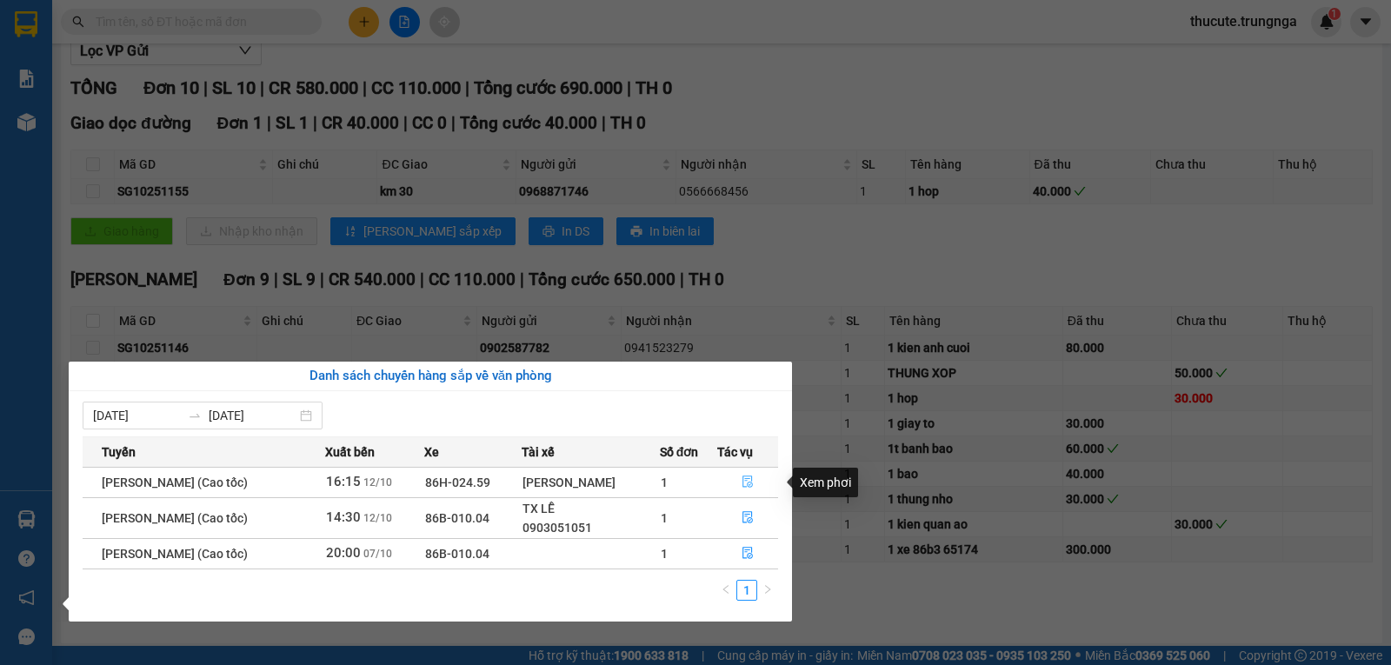
click at [742, 478] on button "button" at bounding box center [747, 483] width 59 height 28
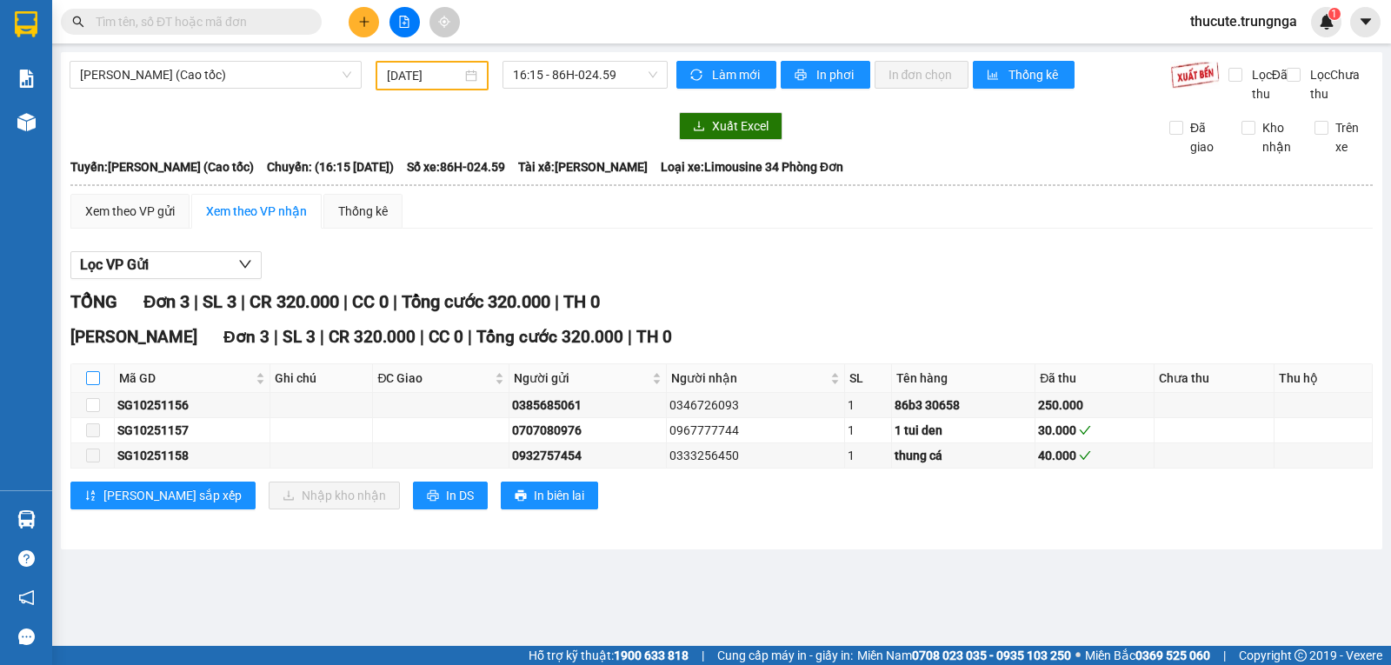
click at [93, 385] on input "checkbox" at bounding box center [93, 378] width 14 height 14
checkbox input "true"
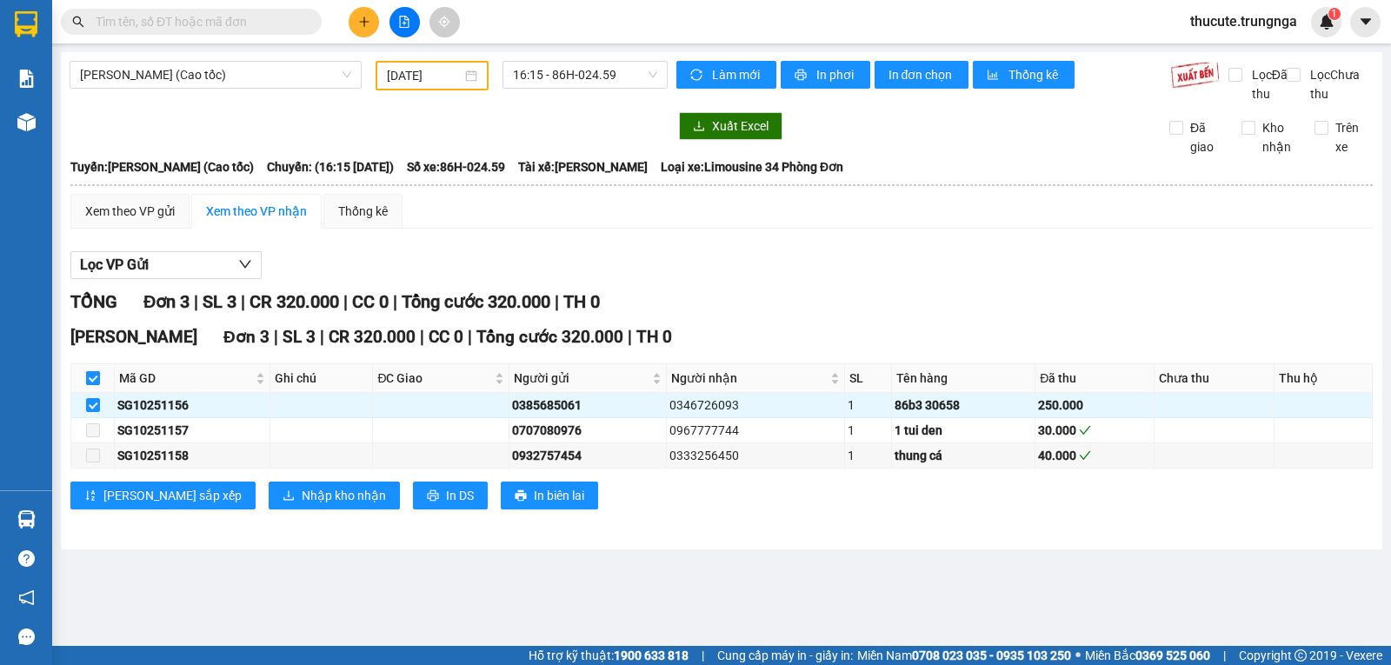
click at [93, 385] on input "checkbox" at bounding box center [93, 378] width 14 height 14
checkbox input "false"
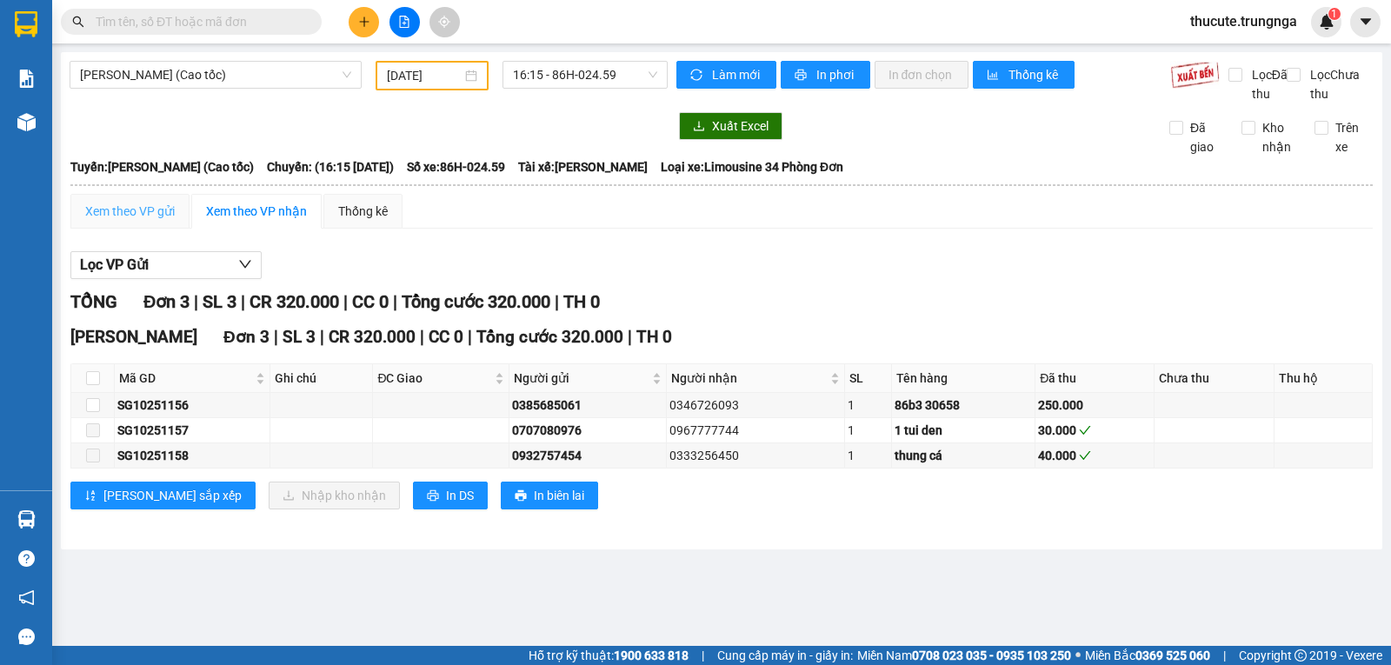
click at [181, 229] on div "Xem theo VP gửi" at bounding box center [129, 211] width 119 height 35
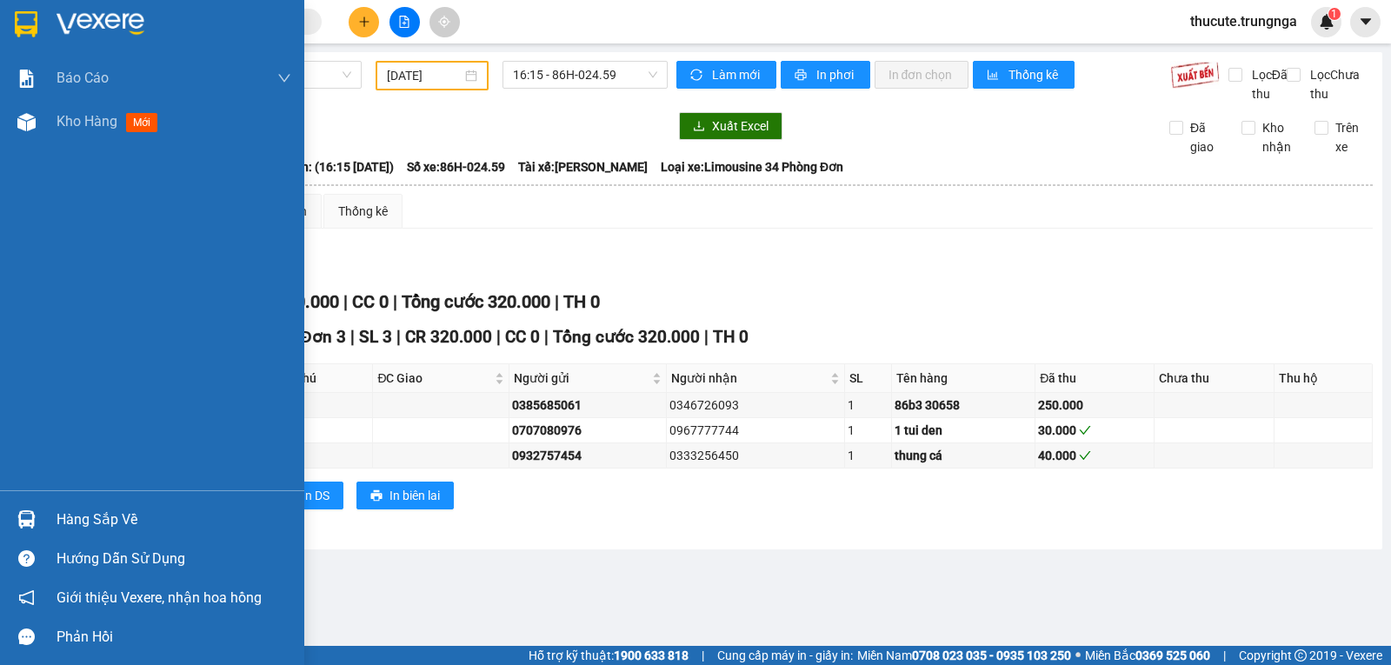
click at [74, 525] on div "Hàng sắp về" at bounding box center [174, 520] width 235 height 26
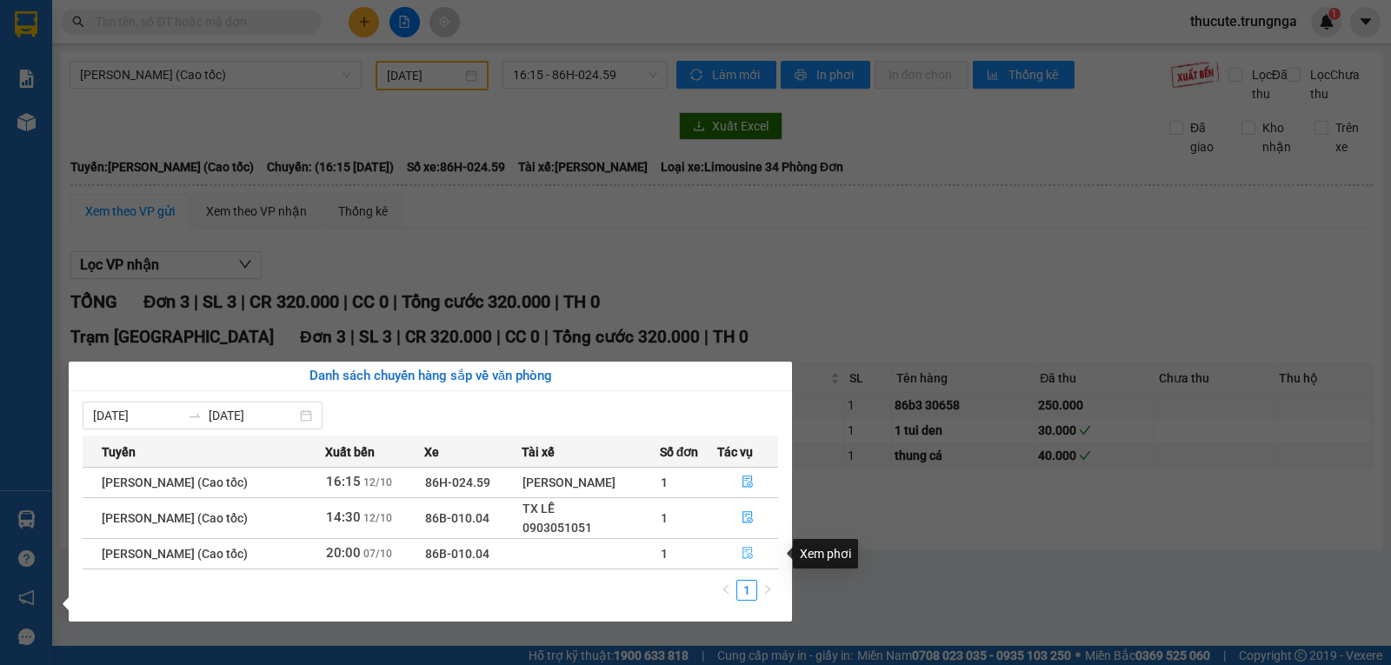
click at [744, 556] on icon "file-done" at bounding box center [748, 553] width 12 height 12
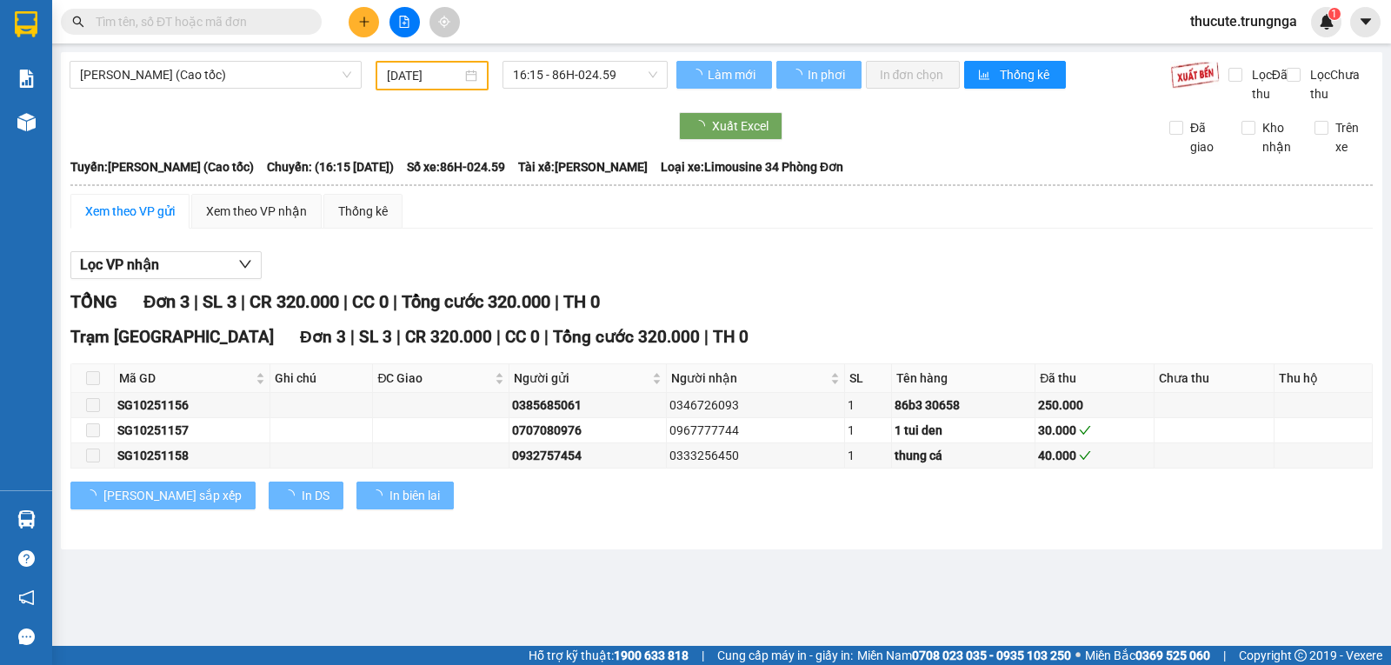
type input "[DATE]"
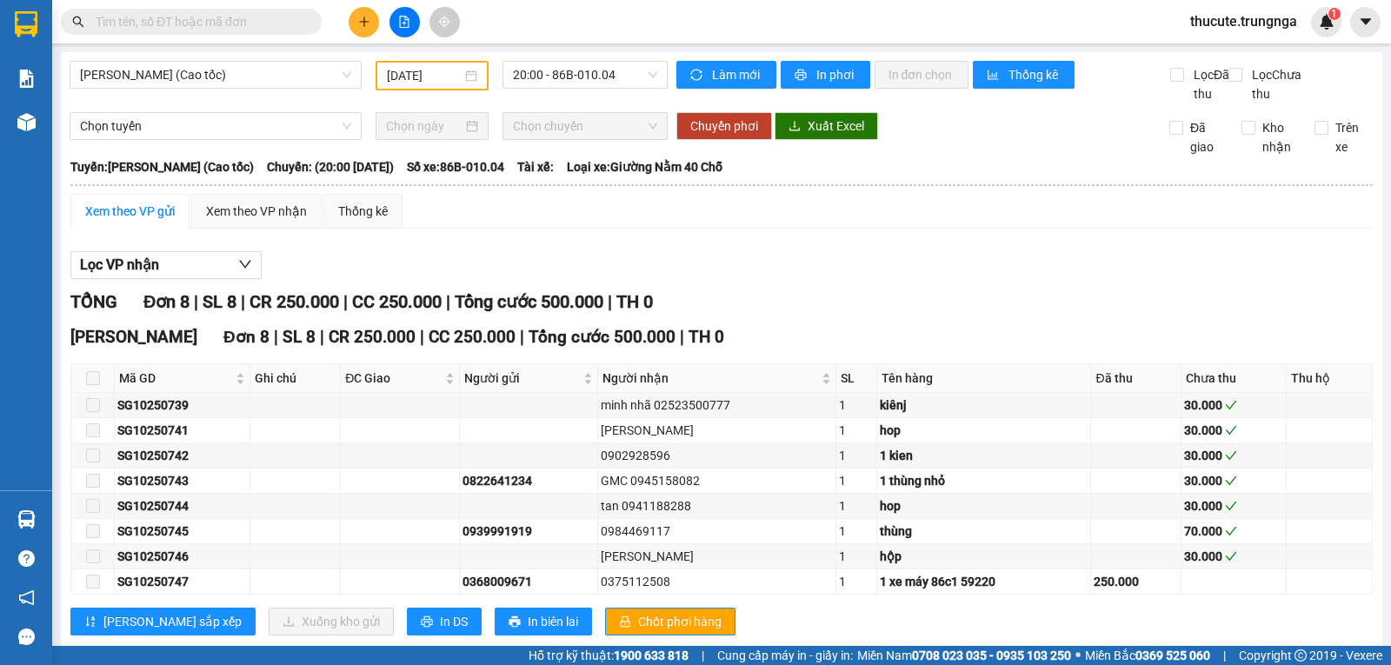
click at [97, 385] on span at bounding box center [93, 378] width 14 height 14
click at [251, 221] on div "Xem theo VP nhận" at bounding box center [256, 211] width 101 height 19
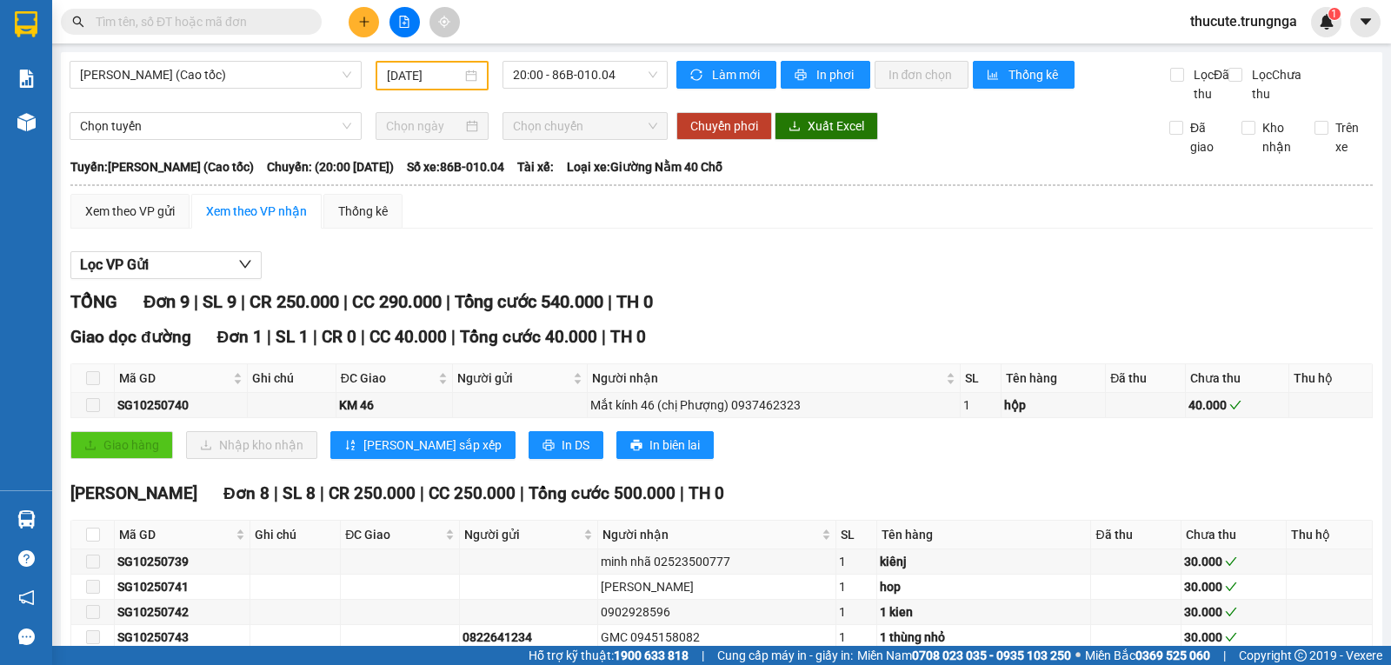
click at [97, 385] on span at bounding box center [93, 378] width 14 height 14
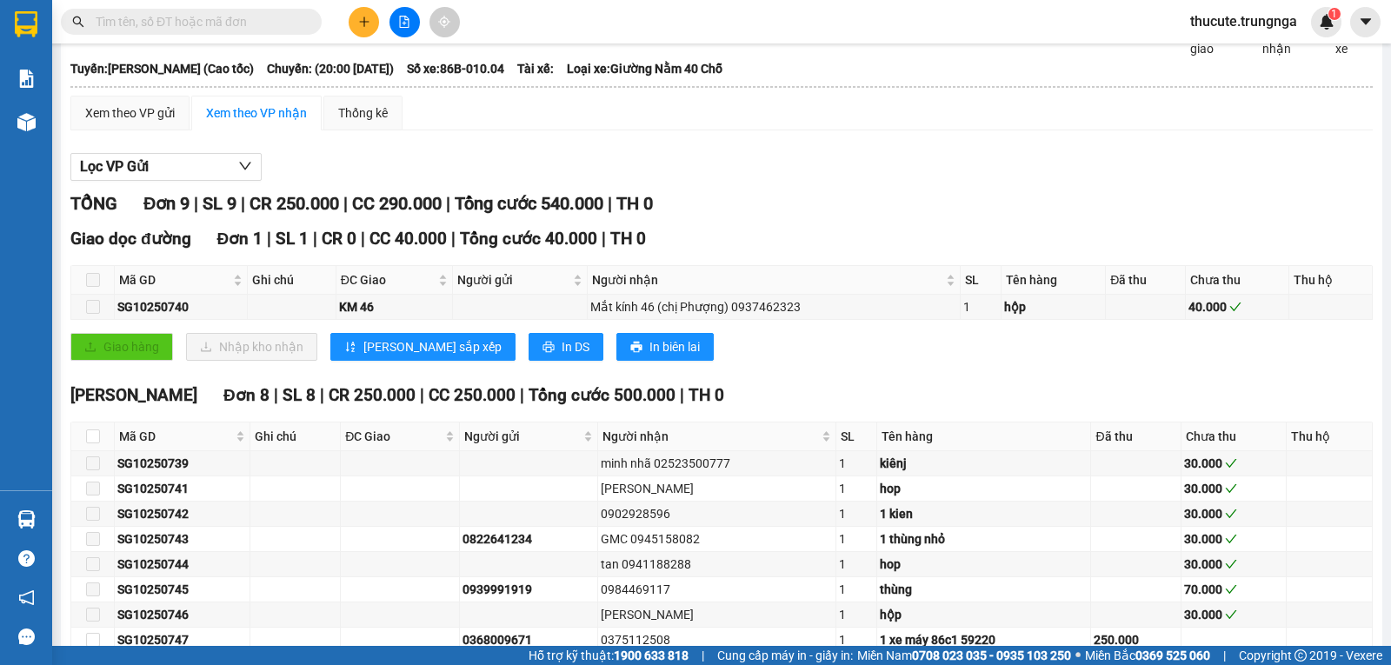
scroll to position [214, 0]
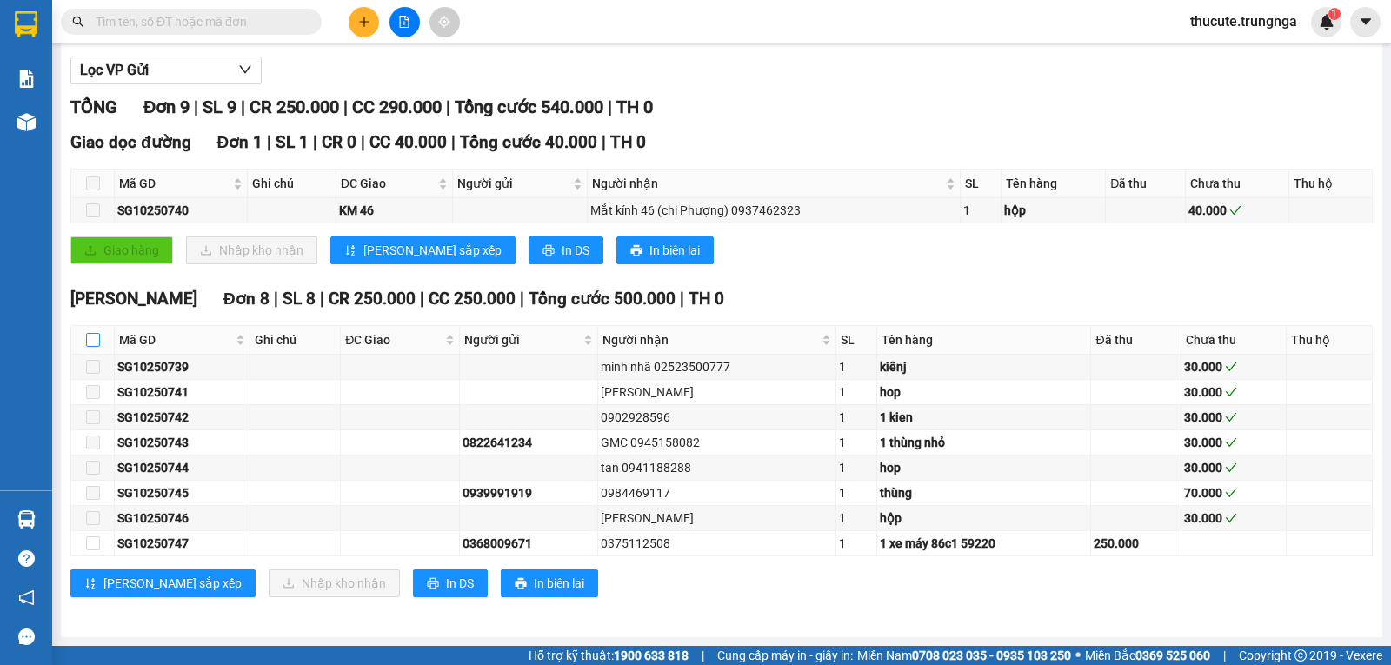
click at [97, 342] on input "checkbox" at bounding box center [93, 340] width 14 height 14
checkbox input "true"
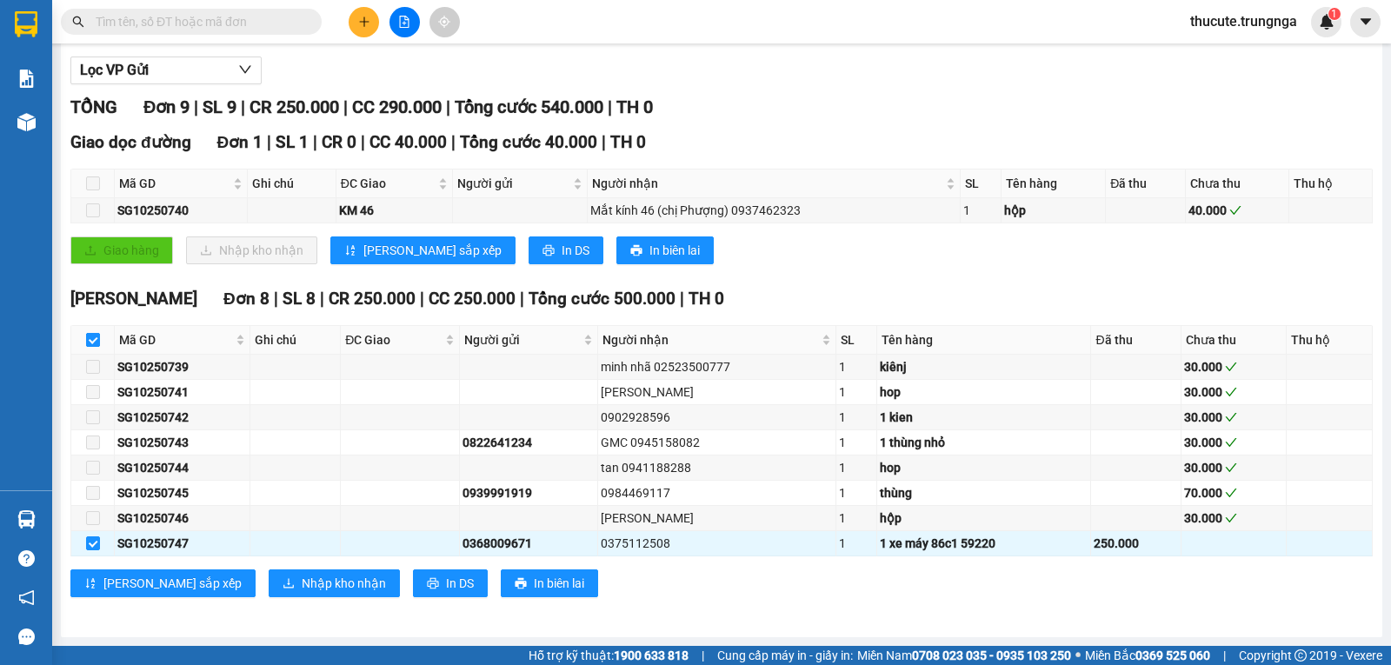
click at [97, 342] on input "checkbox" at bounding box center [93, 340] width 14 height 14
checkbox input "false"
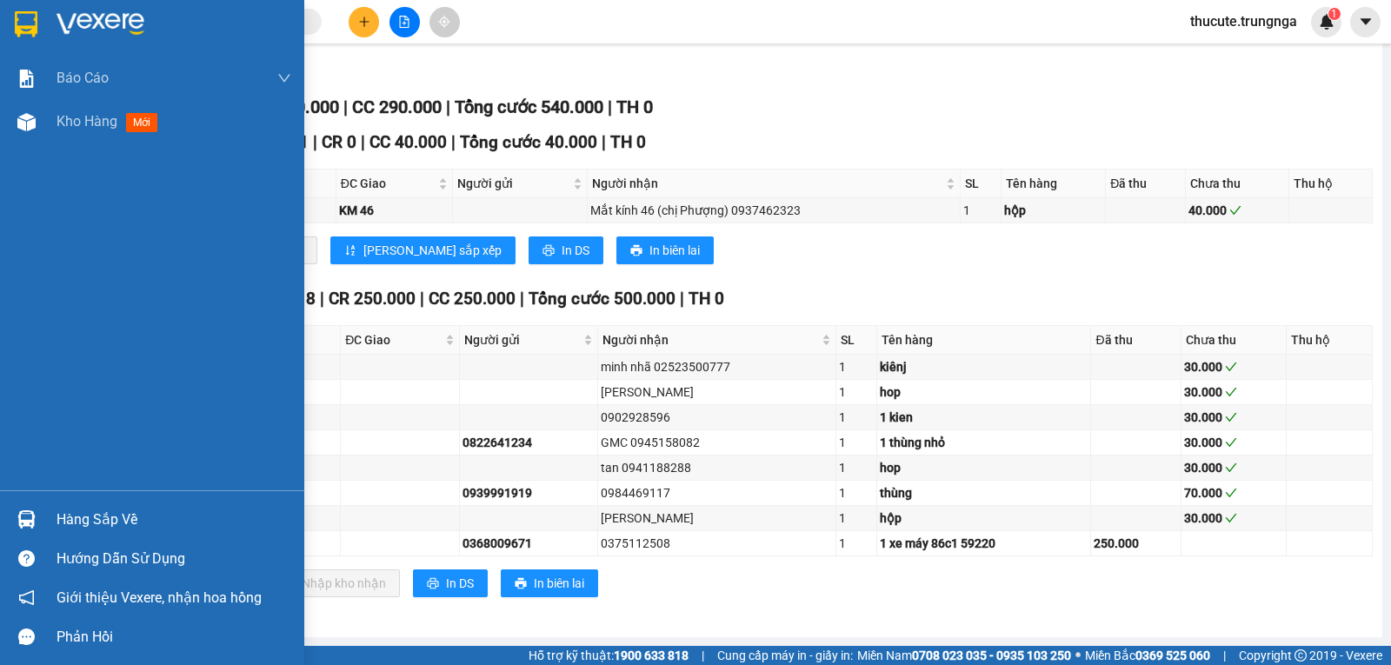
click at [96, 523] on div "Hàng sắp về" at bounding box center [174, 520] width 235 height 26
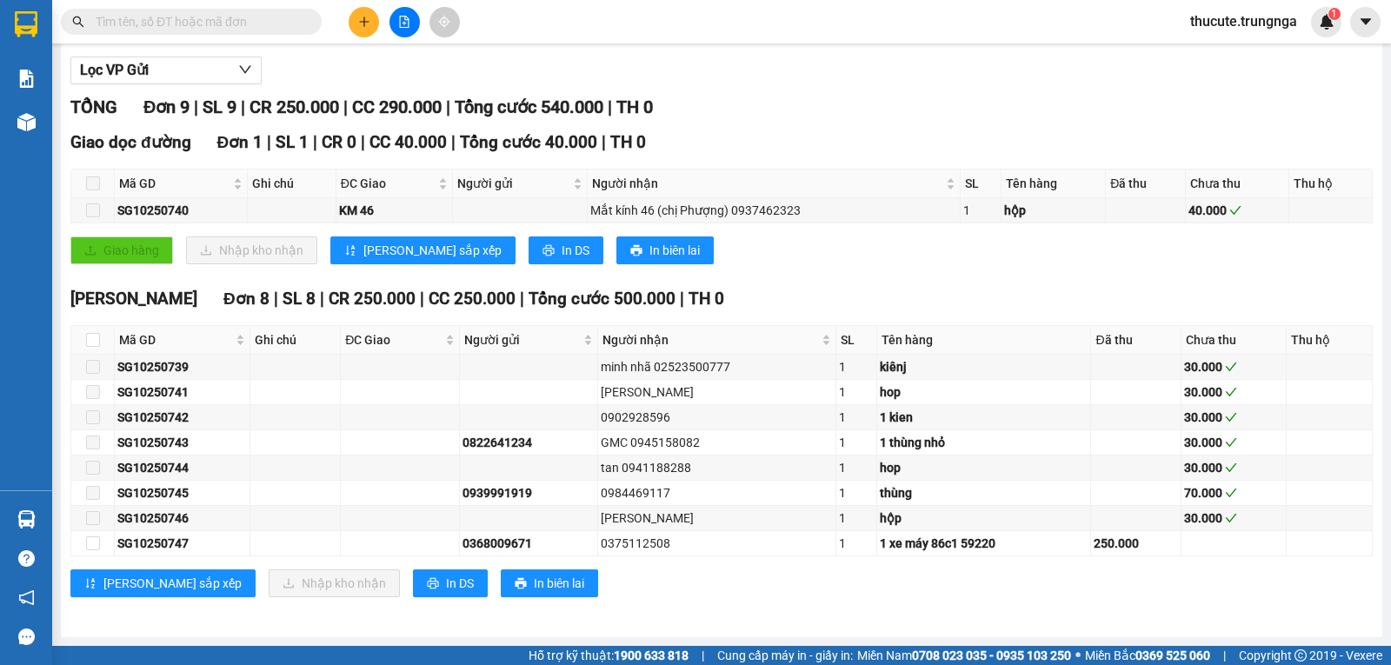
click at [945, 180] on section "Kết quả tìm kiếm ( 0 ) Bộ lọc No Data thucute.trungnga 1 Báo cáo Báo cáo dòng t…" at bounding box center [695, 332] width 1391 height 665
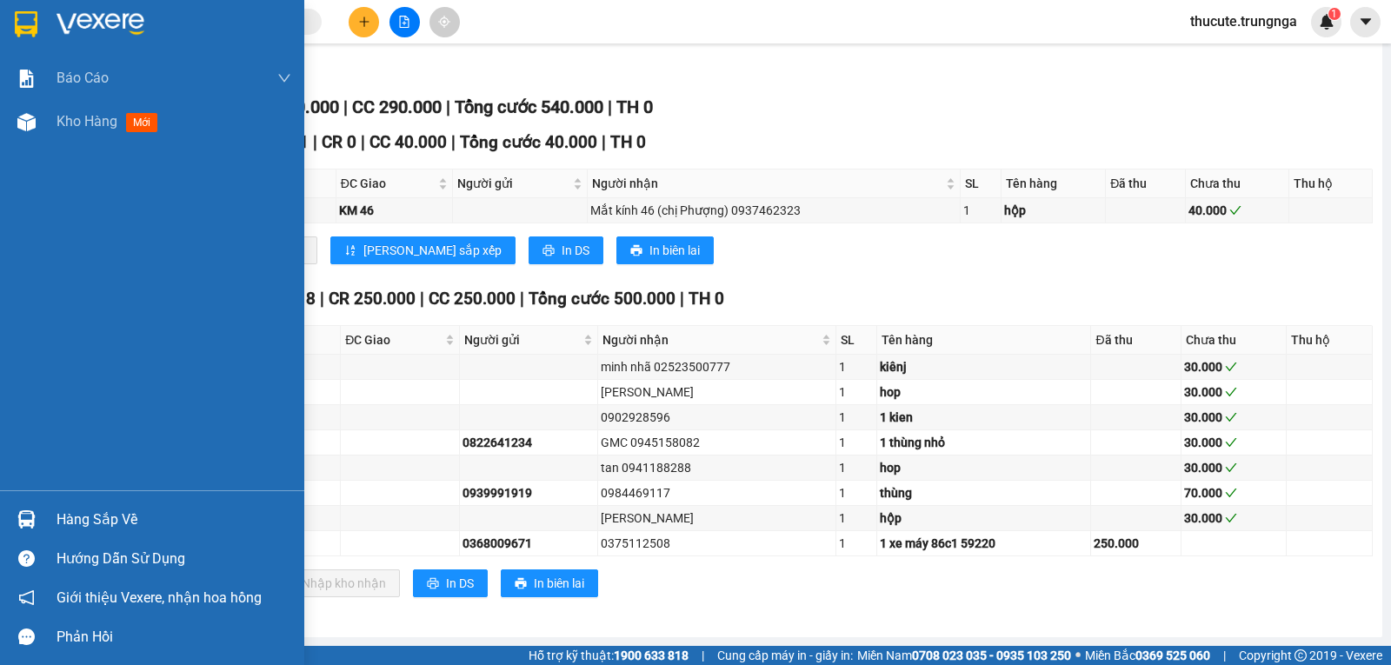
click at [43, 519] on div "Hàng sắp về" at bounding box center [152, 519] width 304 height 39
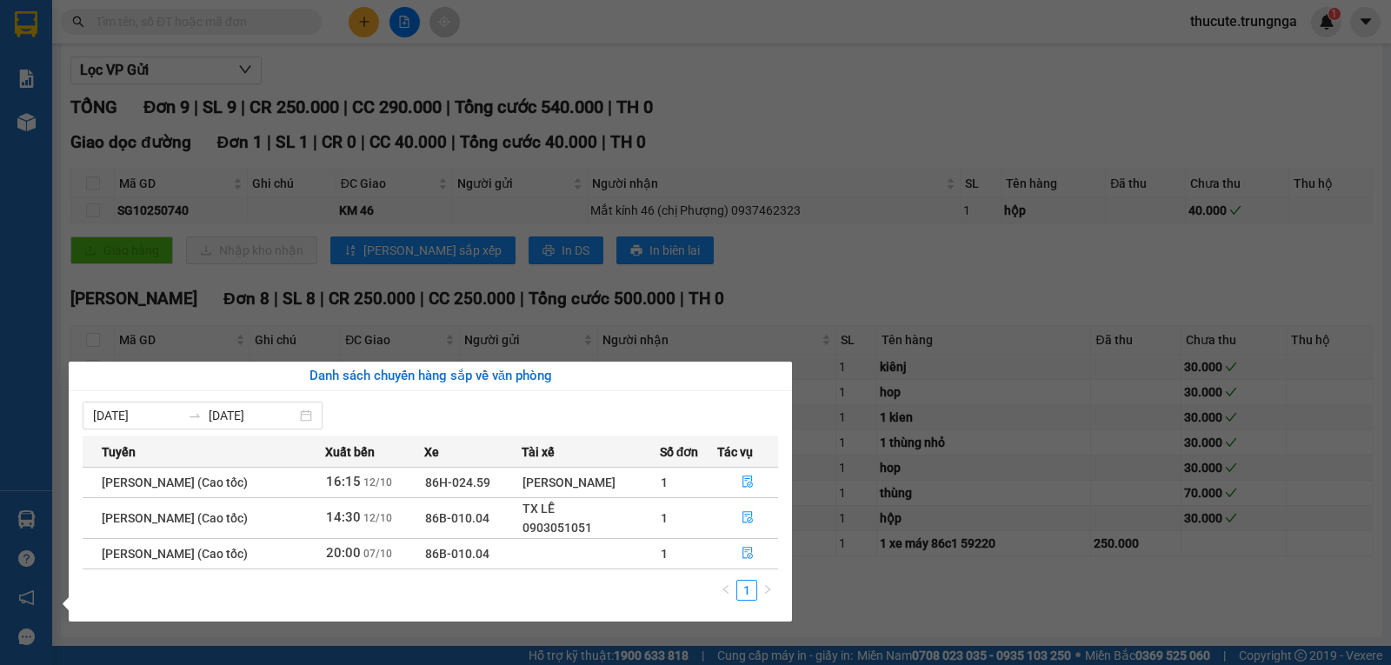
click at [884, 277] on section "Kết quả tìm kiếm ( 0 ) Bộ lọc No Data thucute.trungnga 1 Báo cáo Báo cáo dòng t…" at bounding box center [695, 332] width 1391 height 665
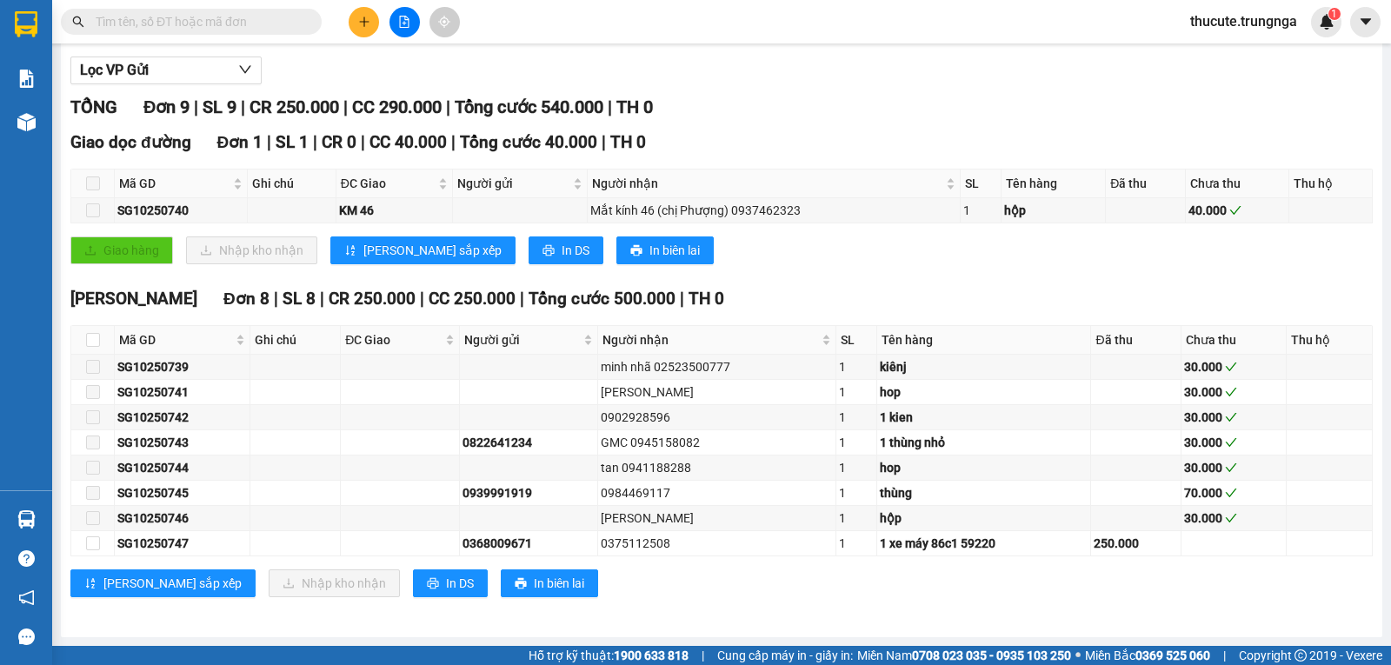
click at [90, 179] on span at bounding box center [93, 184] width 14 height 14
click at [96, 341] on input "checkbox" at bounding box center [93, 340] width 14 height 14
checkbox input "true"
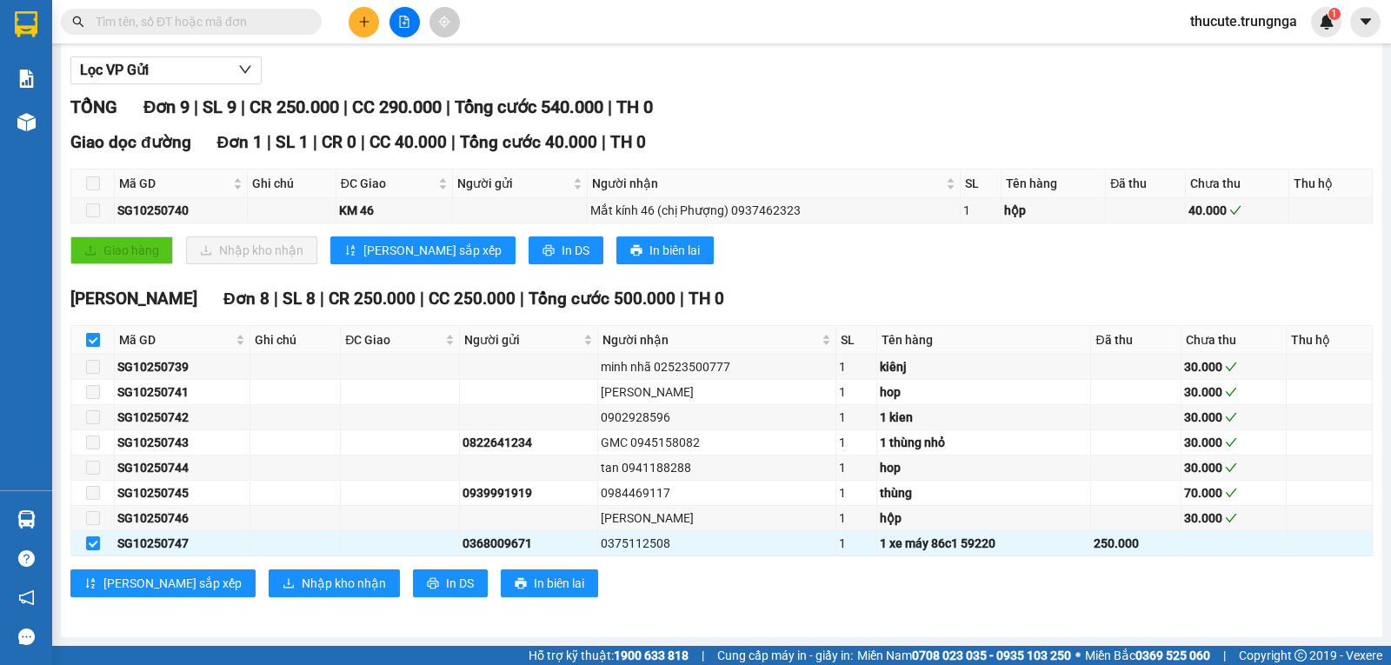
click at [96, 341] on input "checkbox" at bounding box center [93, 340] width 14 height 14
checkbox input "false"
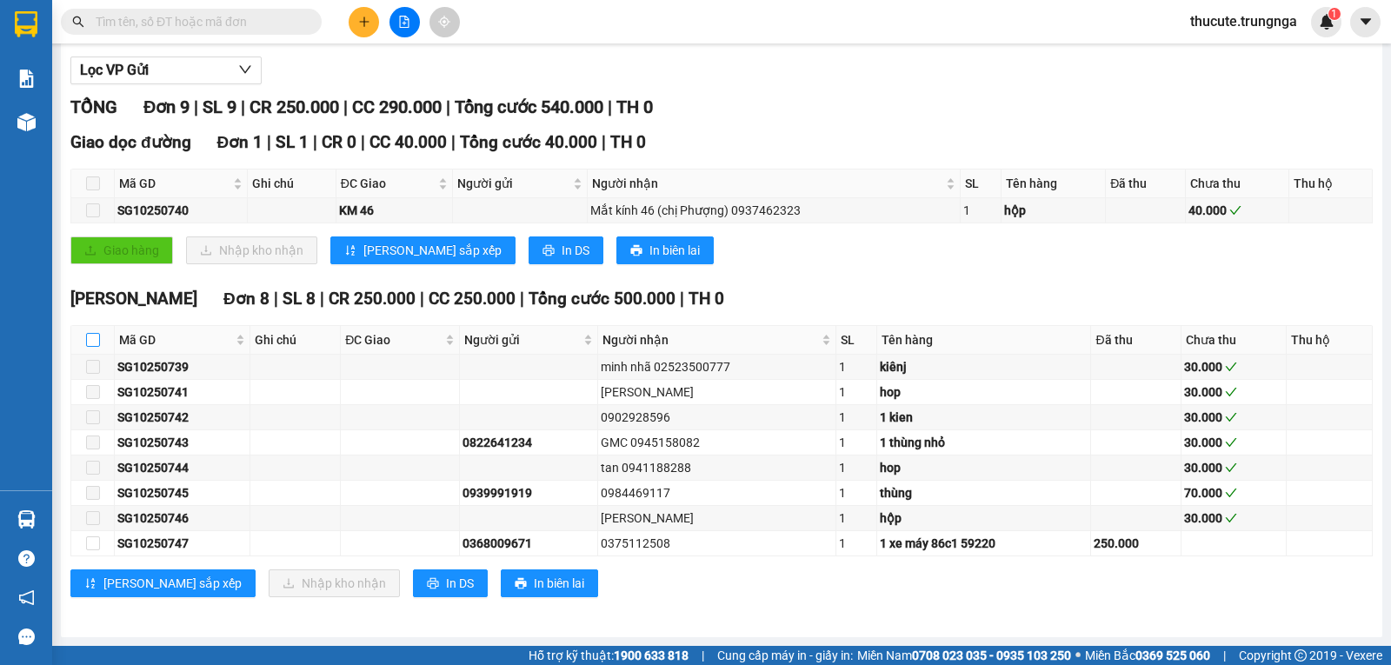
click at [92, 344] on input "checkbox" at bounding box center [93, 340] width 14 height 14
checkbox input "true"
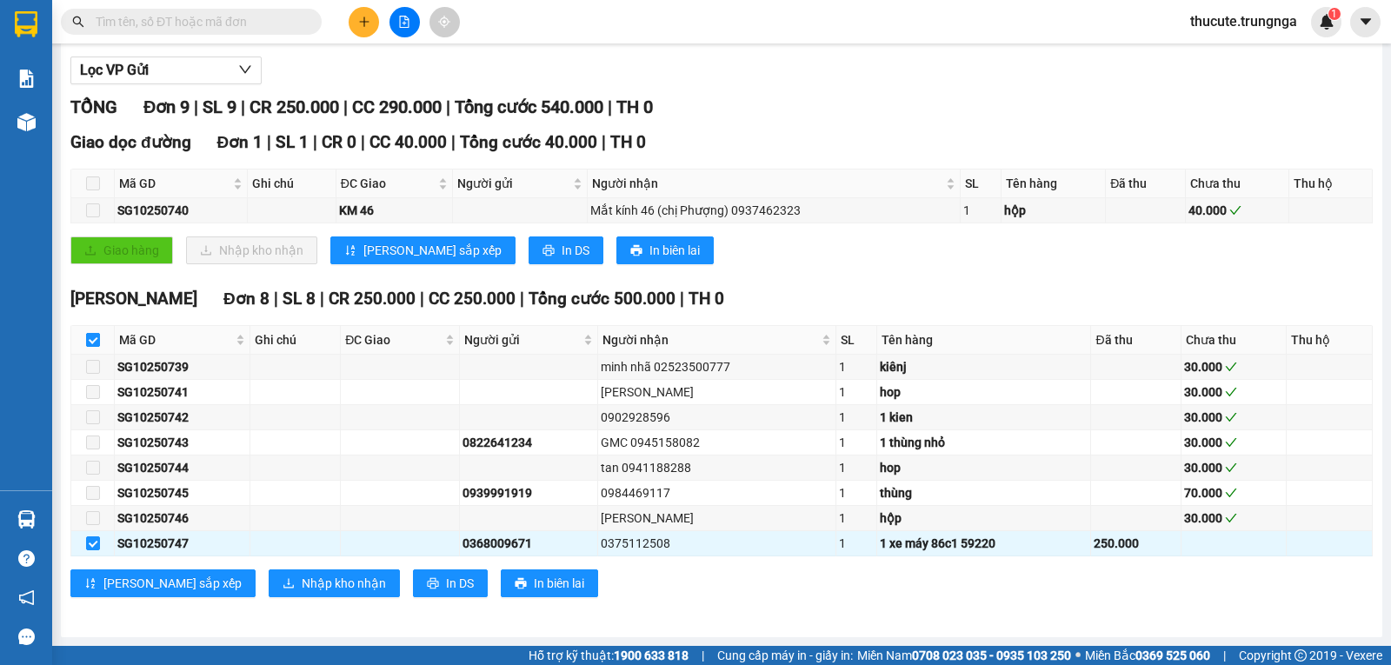
click at [92, 344] on input "checkbox" at bounding box center [93, 340] width 14 height 14
checkbox input "false"
